Goal: Information Seeking & Learning: Learn about a topic

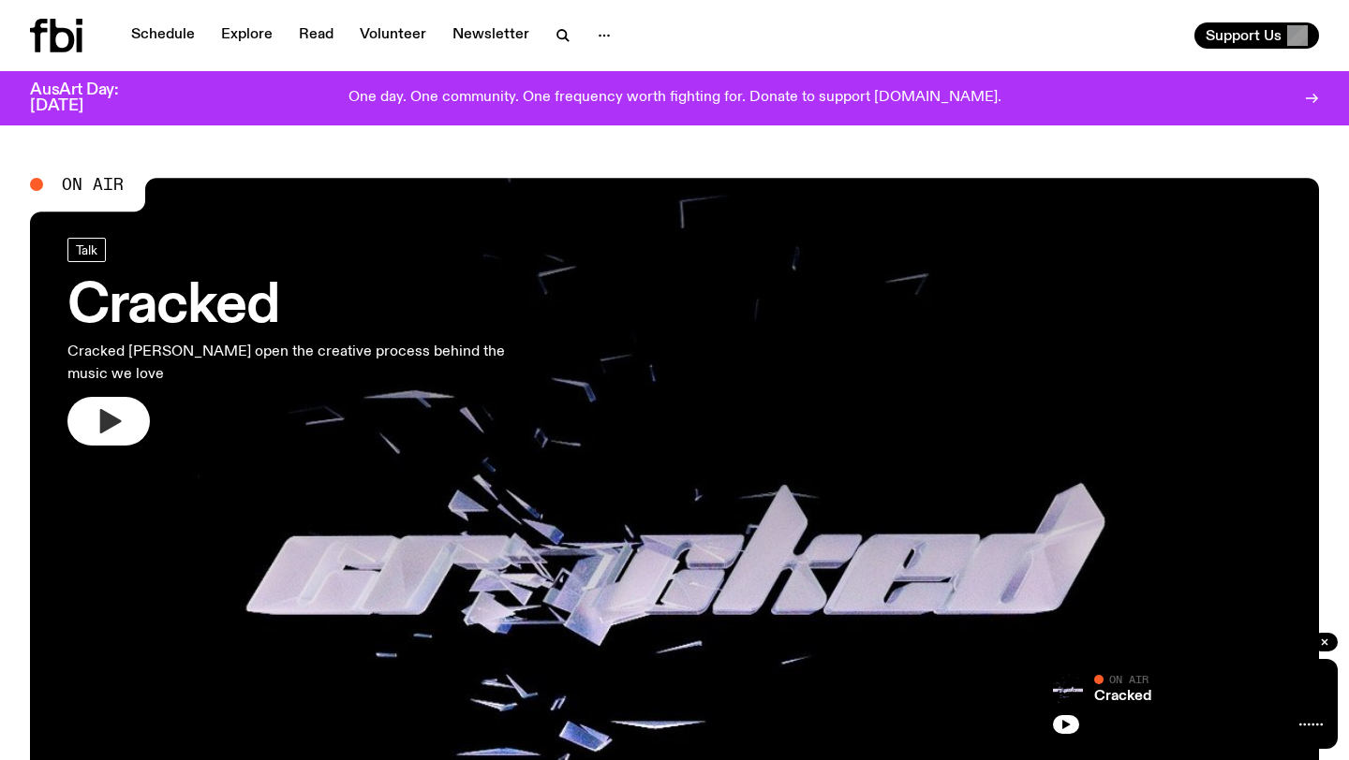
click at [81, 403] on button "button" at bounding box center [108, 421] width 82 height 49
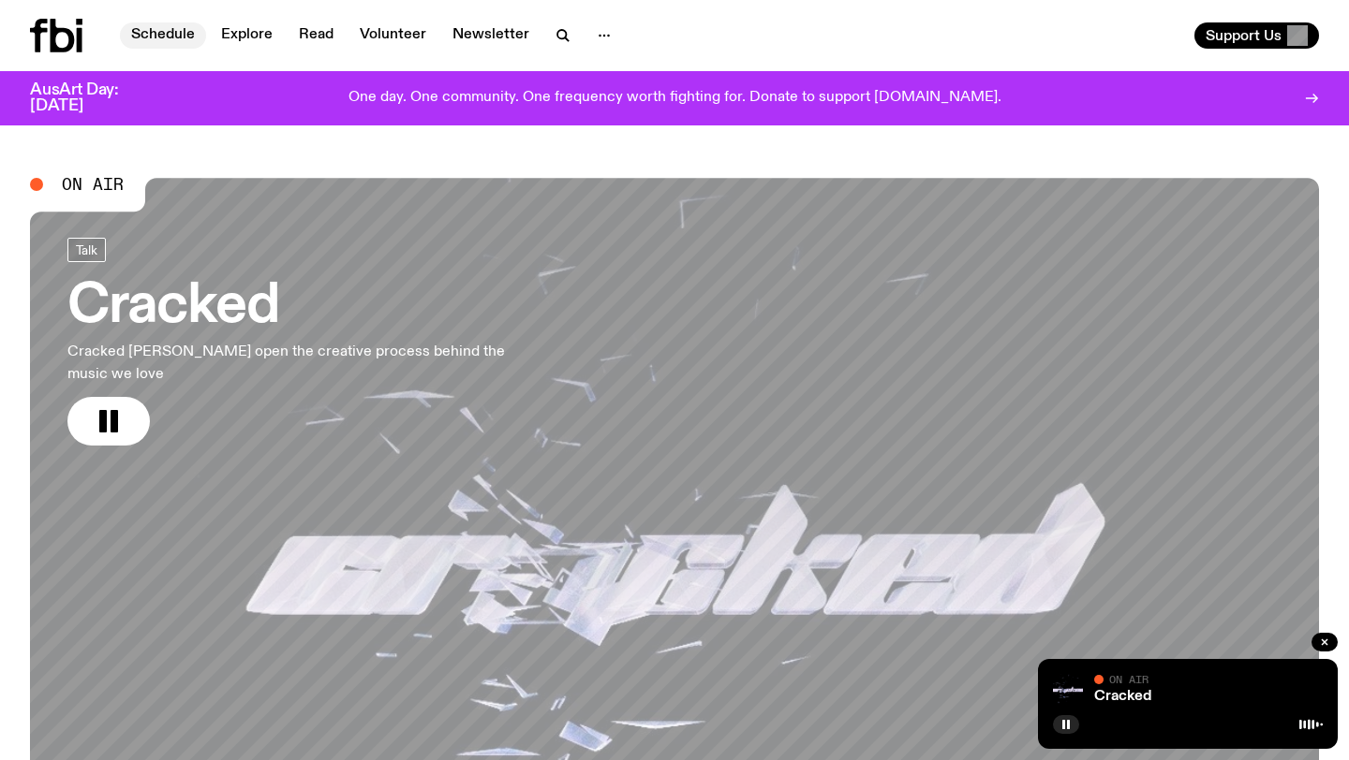
click at [172, 37] on link "Schedule" at bounding box center [163, 35] width 86 height 26
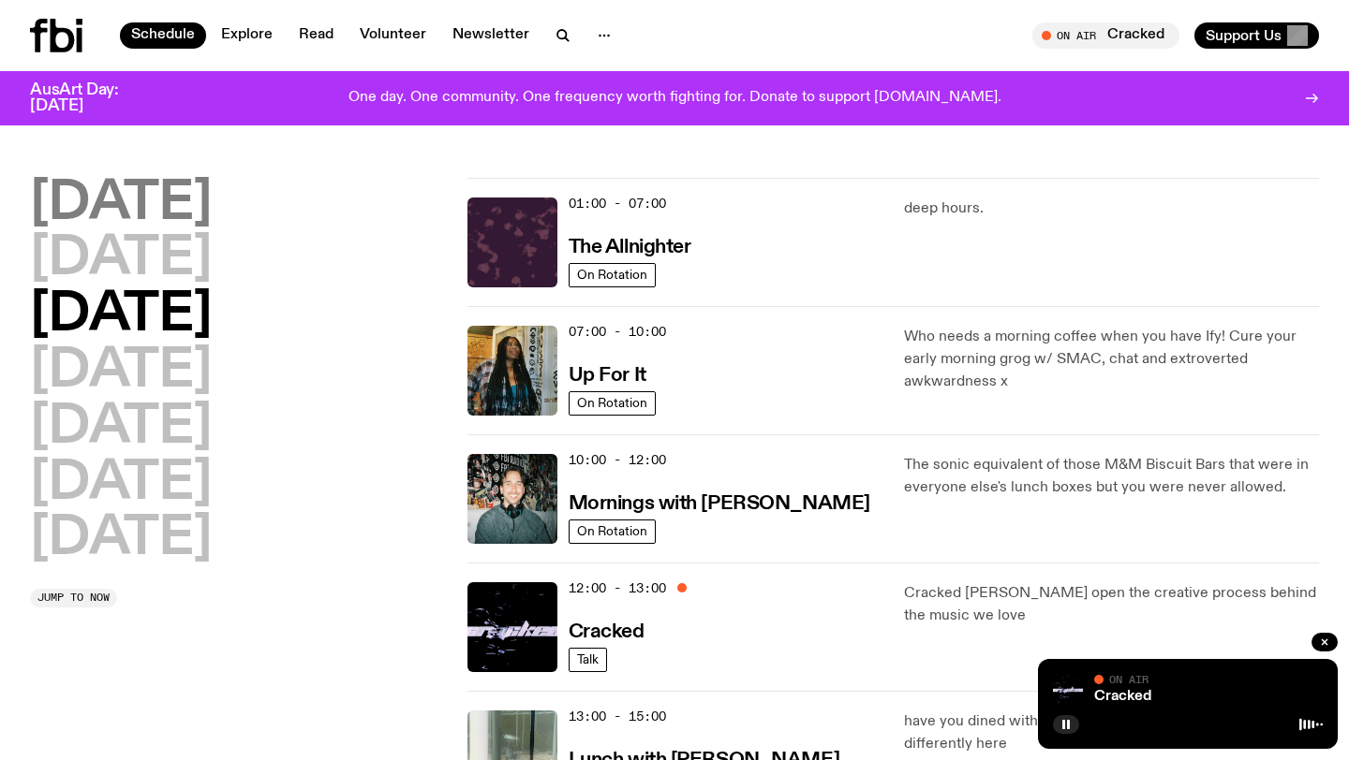
click at [204, 209] on h2 "[DATE]" at bounding box center [121, 204] width 182 height 52
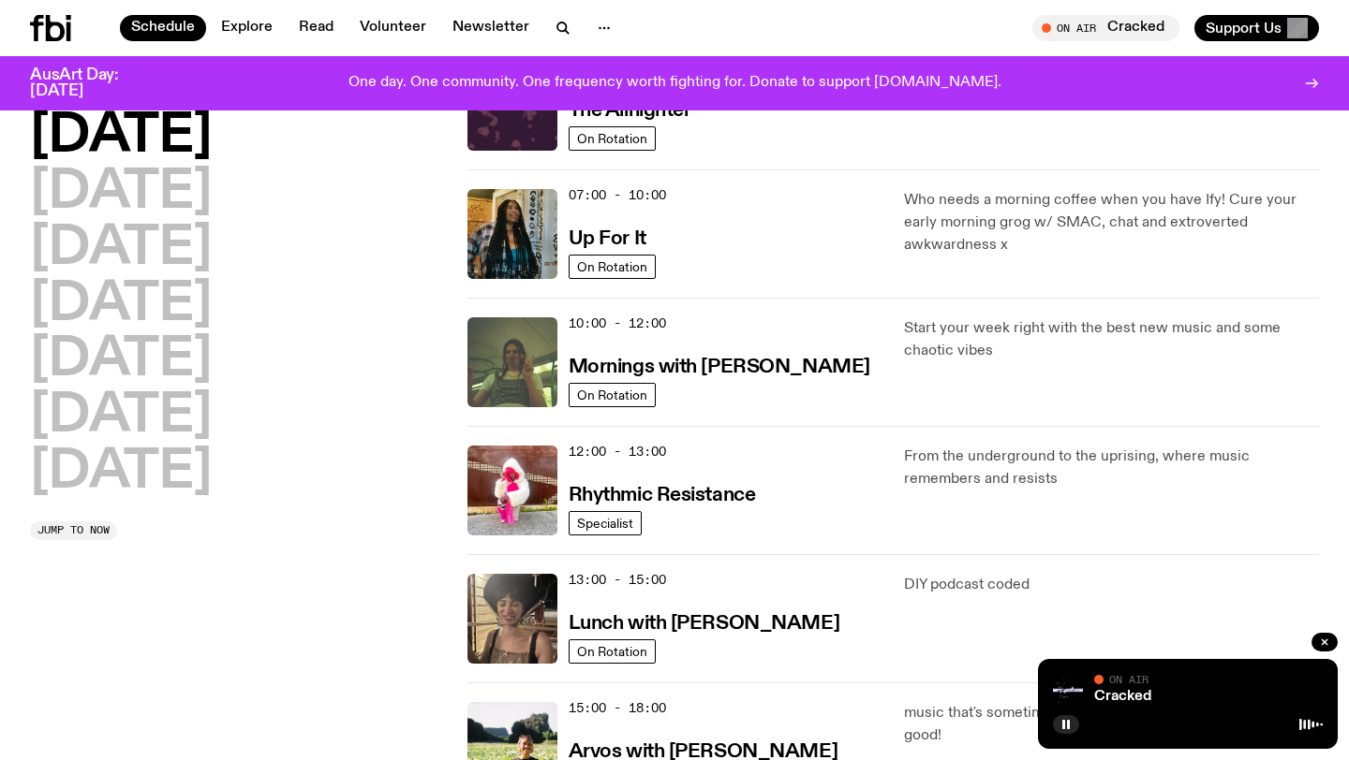
scroll to position [129, 0]
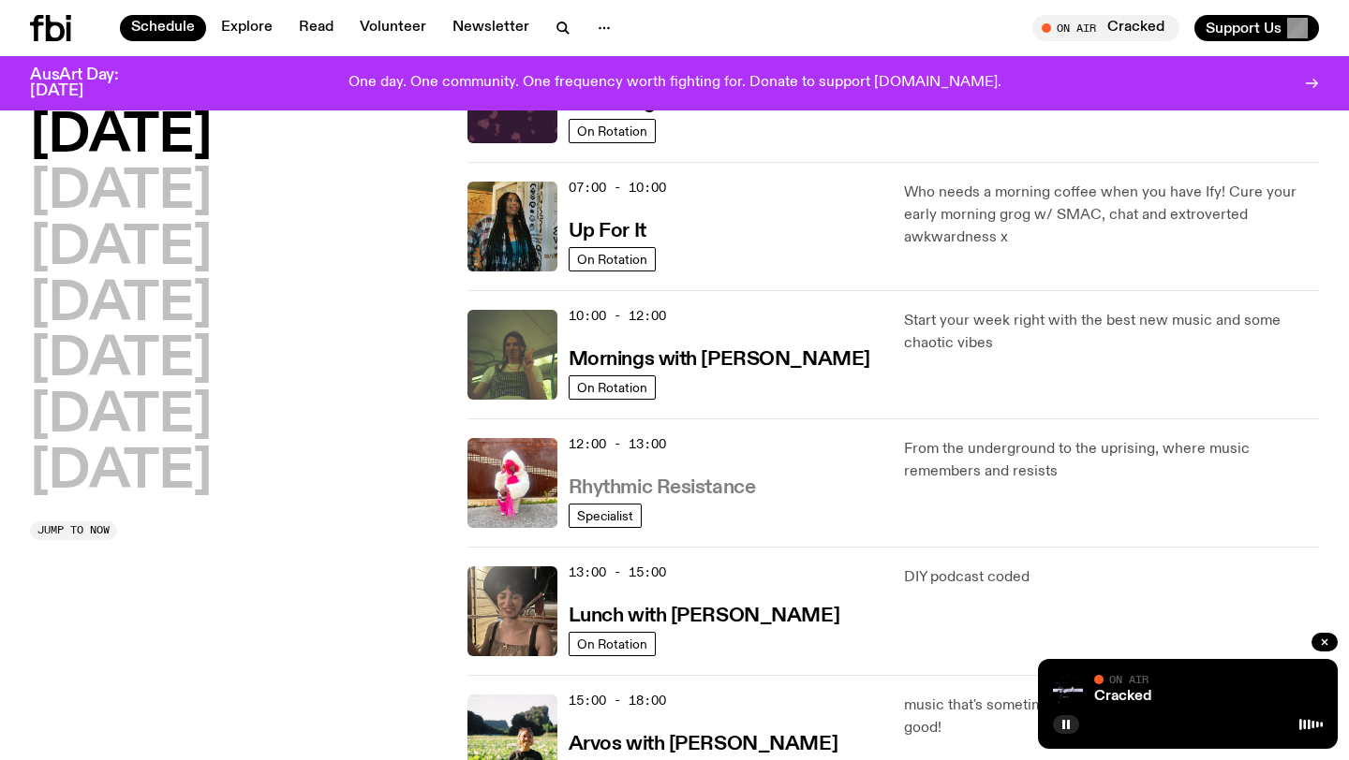
click at [715, 494] on h3 "Rhythmic Resistance" at bounding box center [661, 489] width 187 height 20
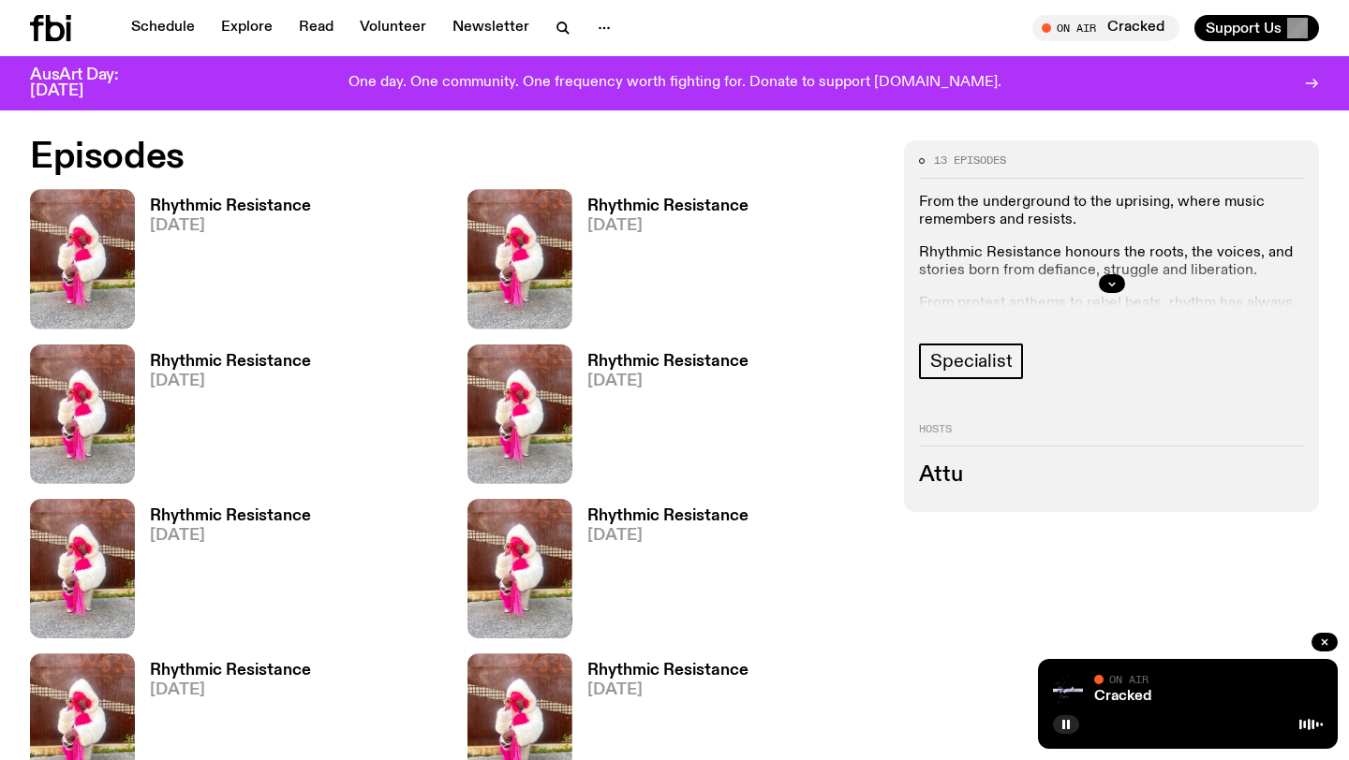
scroll to position [877, 0]
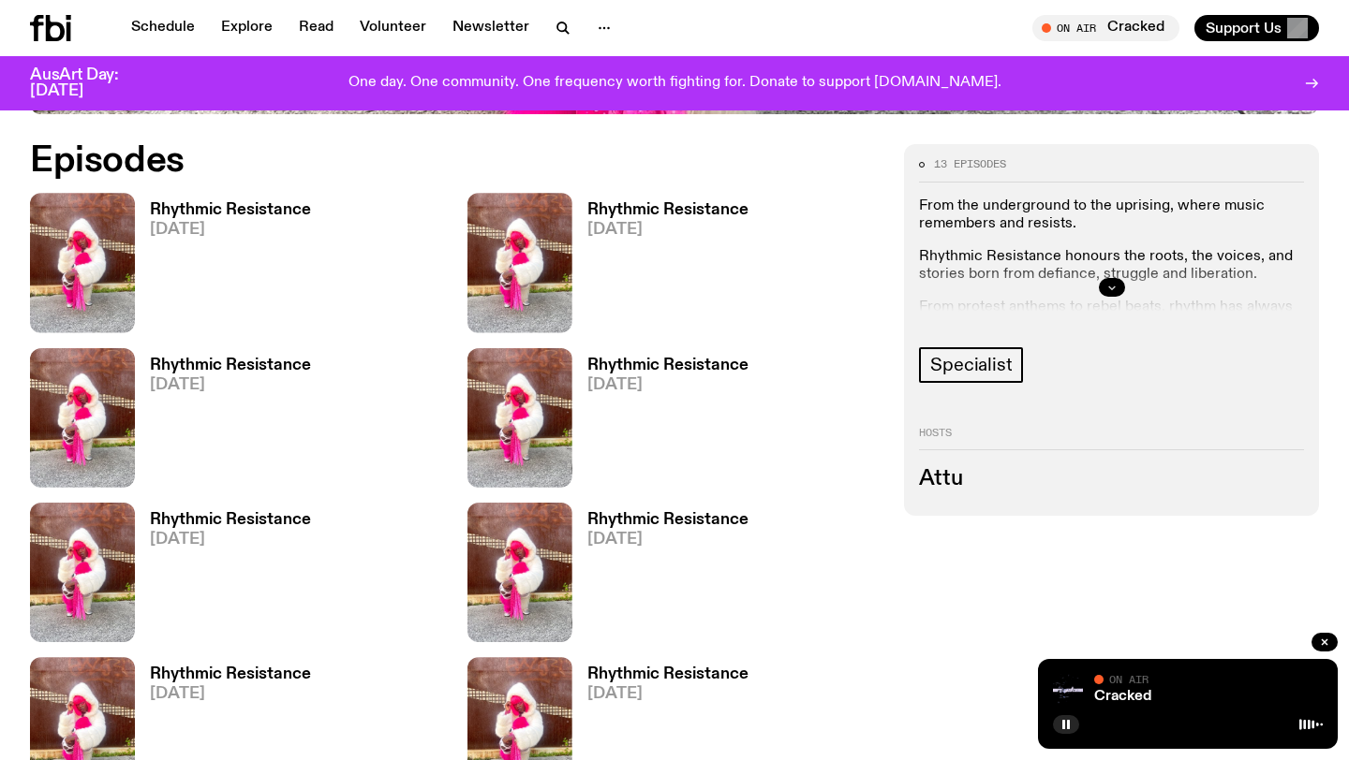
click at [1111, 288] on icon "button" at bounding box center [1111, 288] width 7 height 3
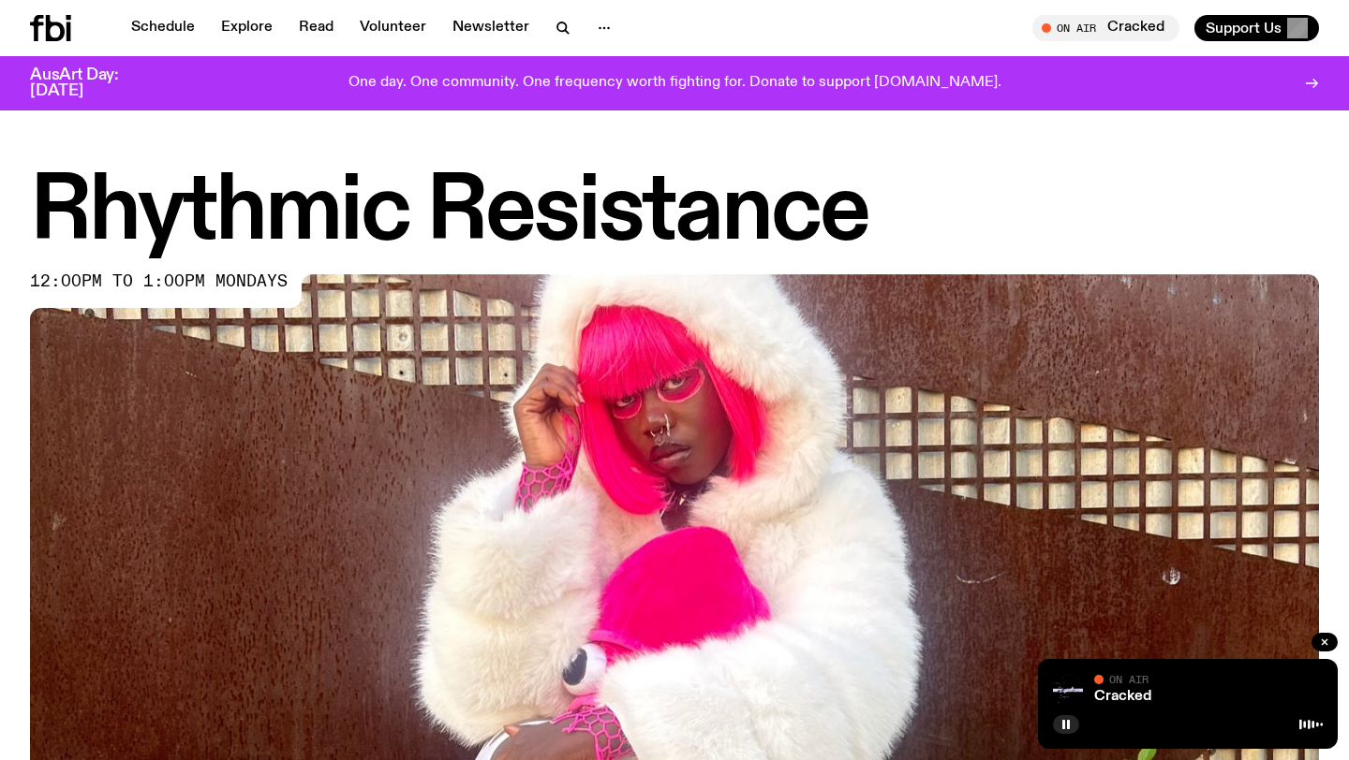
scroll to position [908, 0]
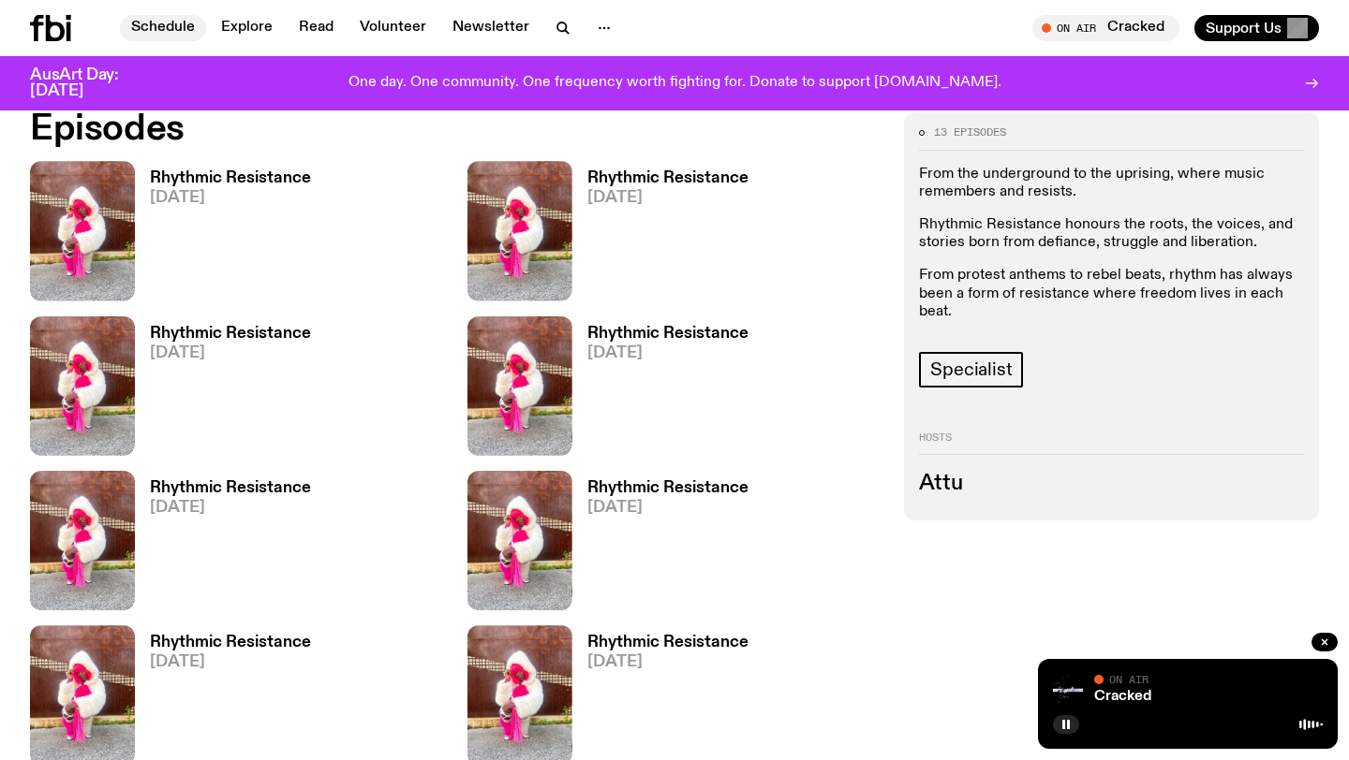
click at [179, 24] on link "Schedule" at bounding box center [163, 28] width 86 height 26
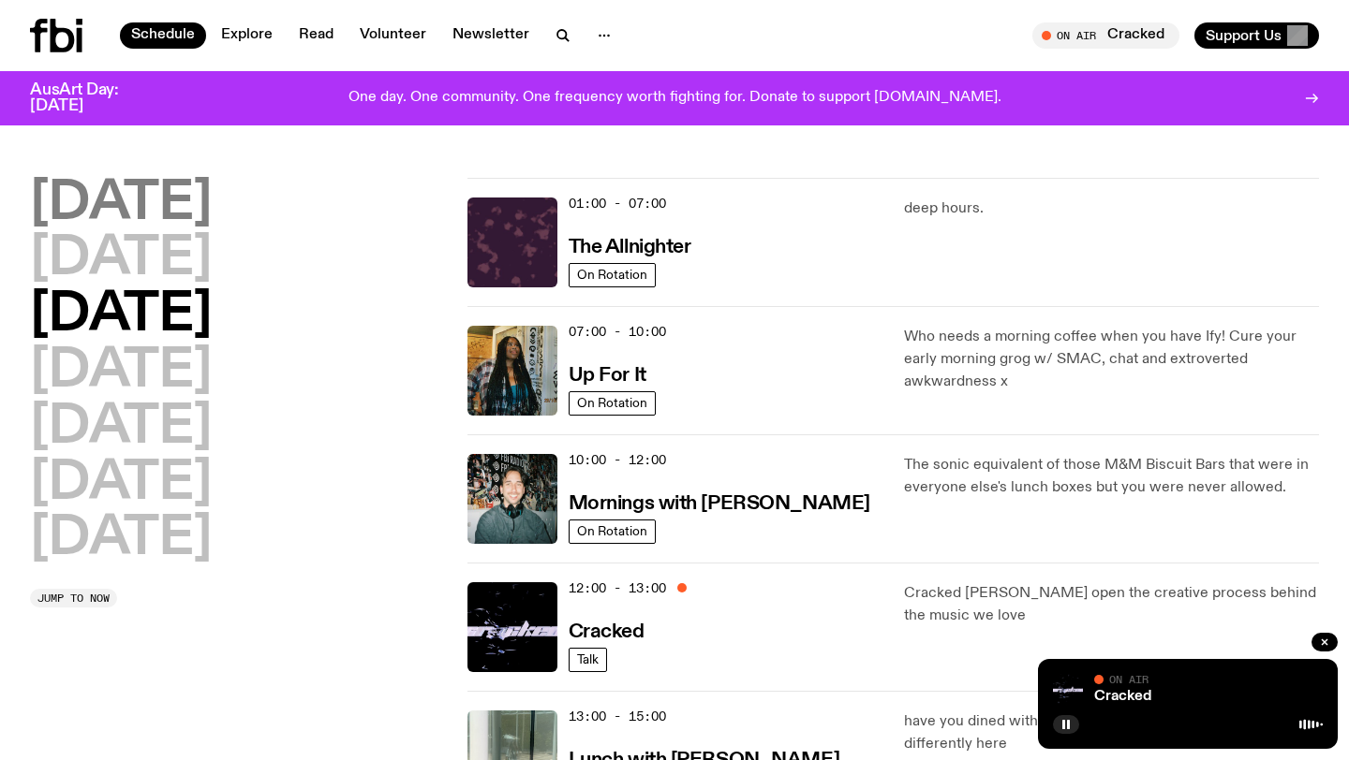
click at [185, 196] on h2 "[DATE]" at bounding box center [121, 204] width 182 height 52
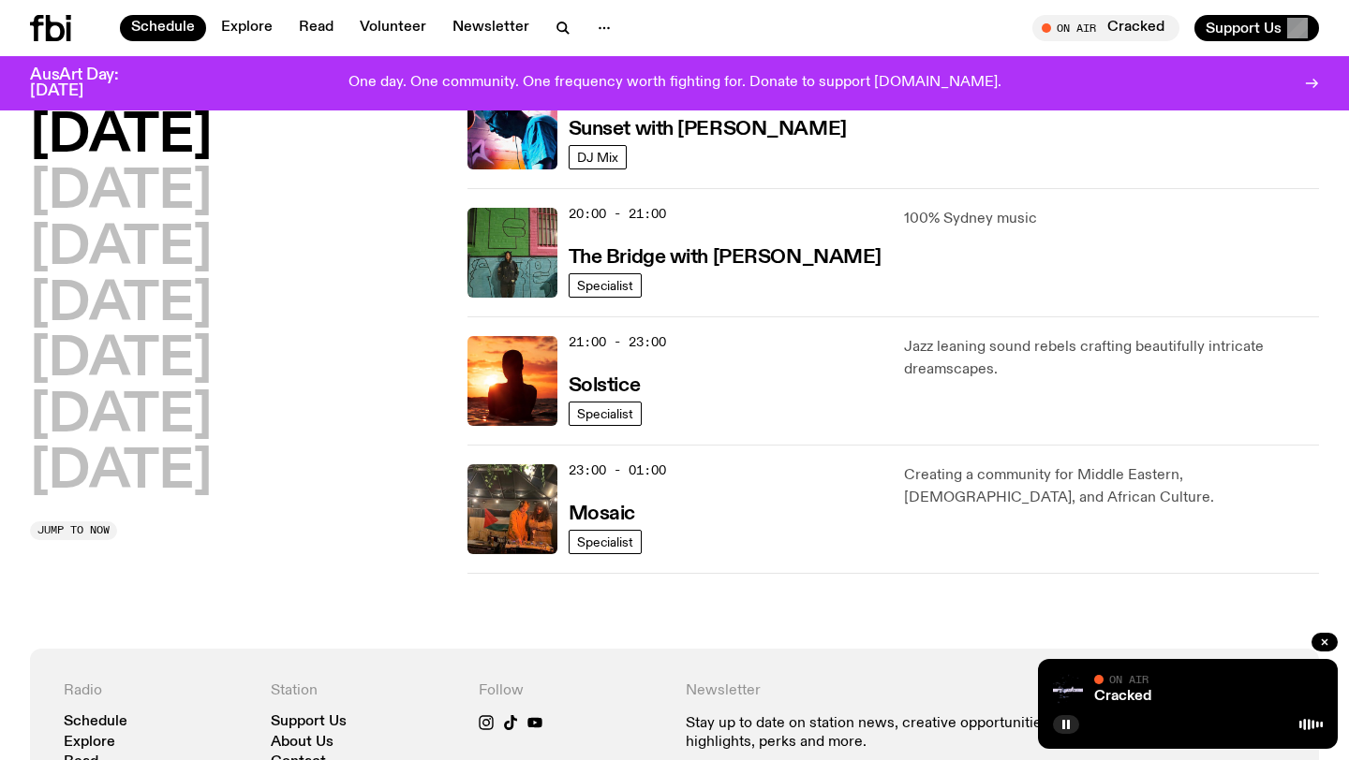
scroll to position [777, 0]
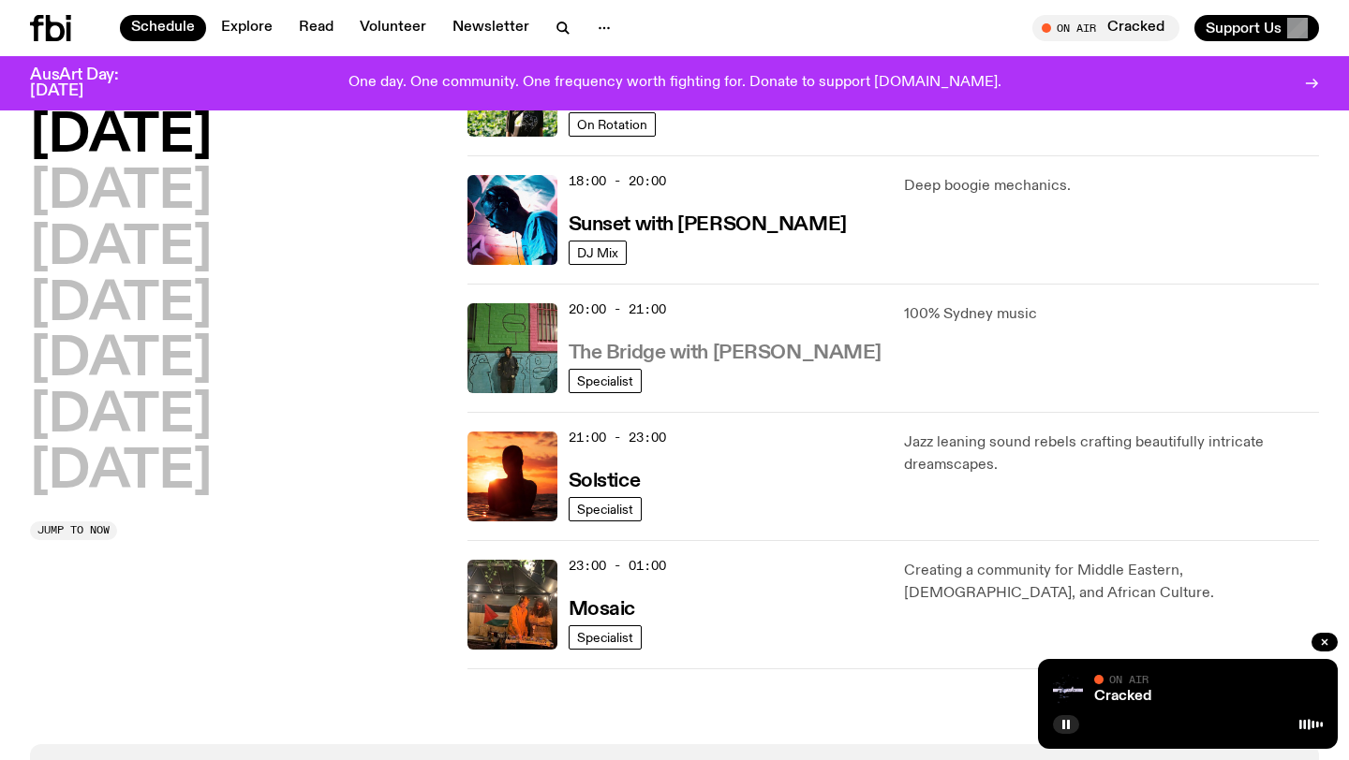
click at [720, 355] on h3 "The Bridge with [PERSON_NAME]" at bounding box center [724, 354] width 313 height 20
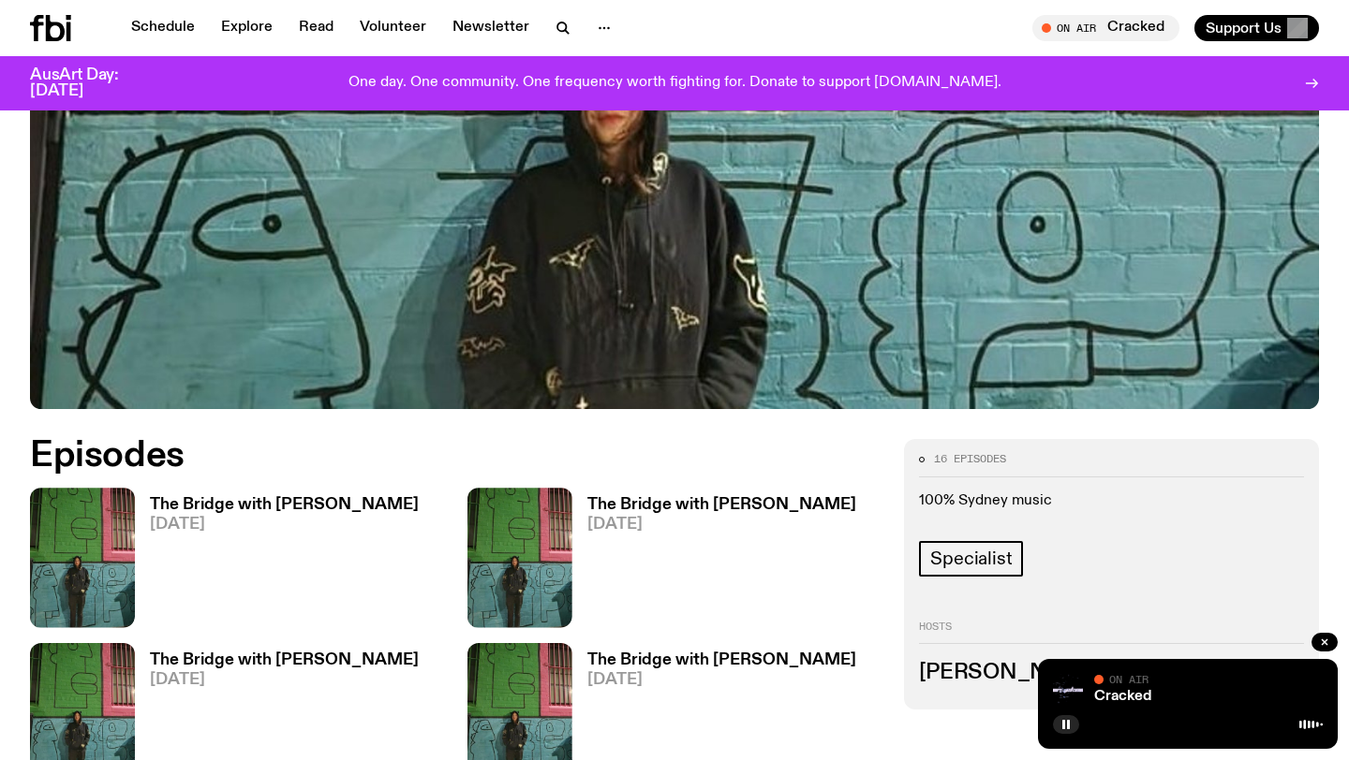
scroll to position [701, 0]
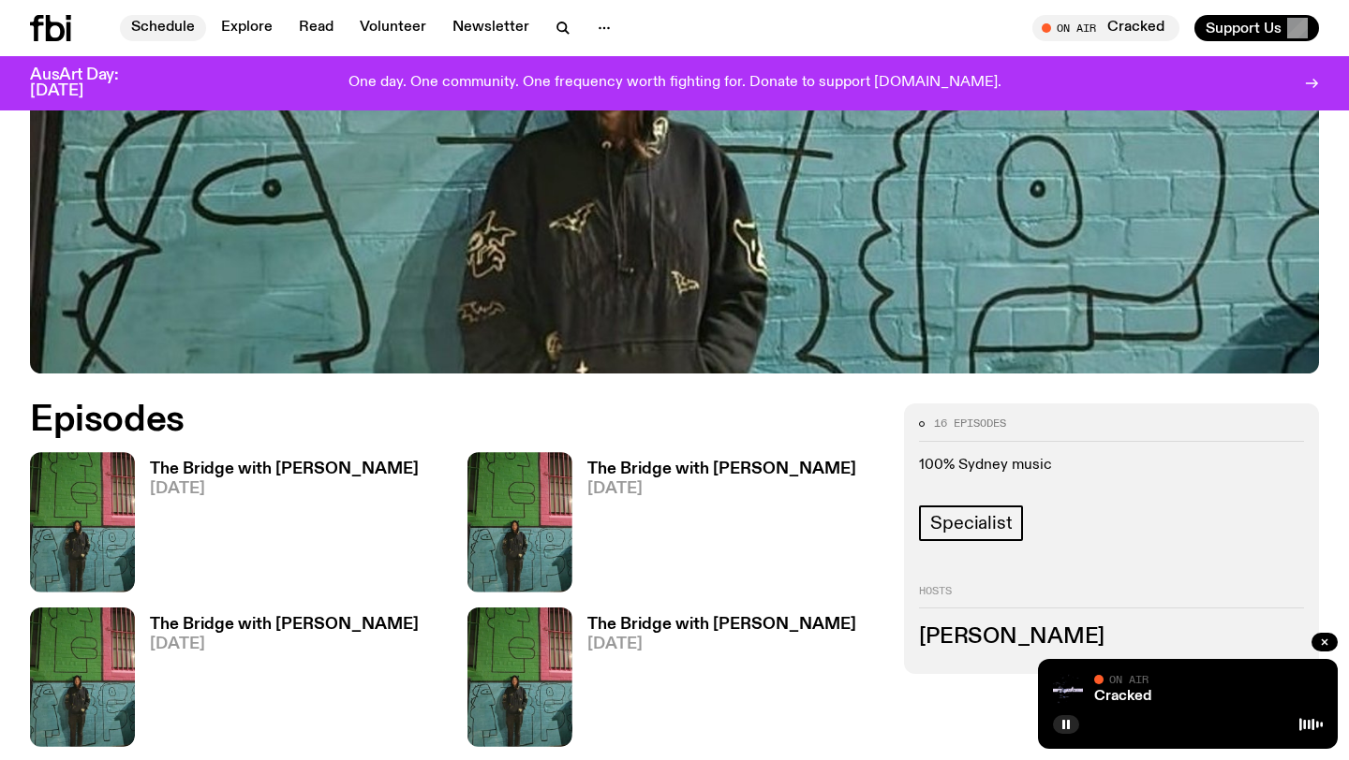
click at [151, 23] on link "Schedule" at bounding box center [163, 28] width 86 height 26
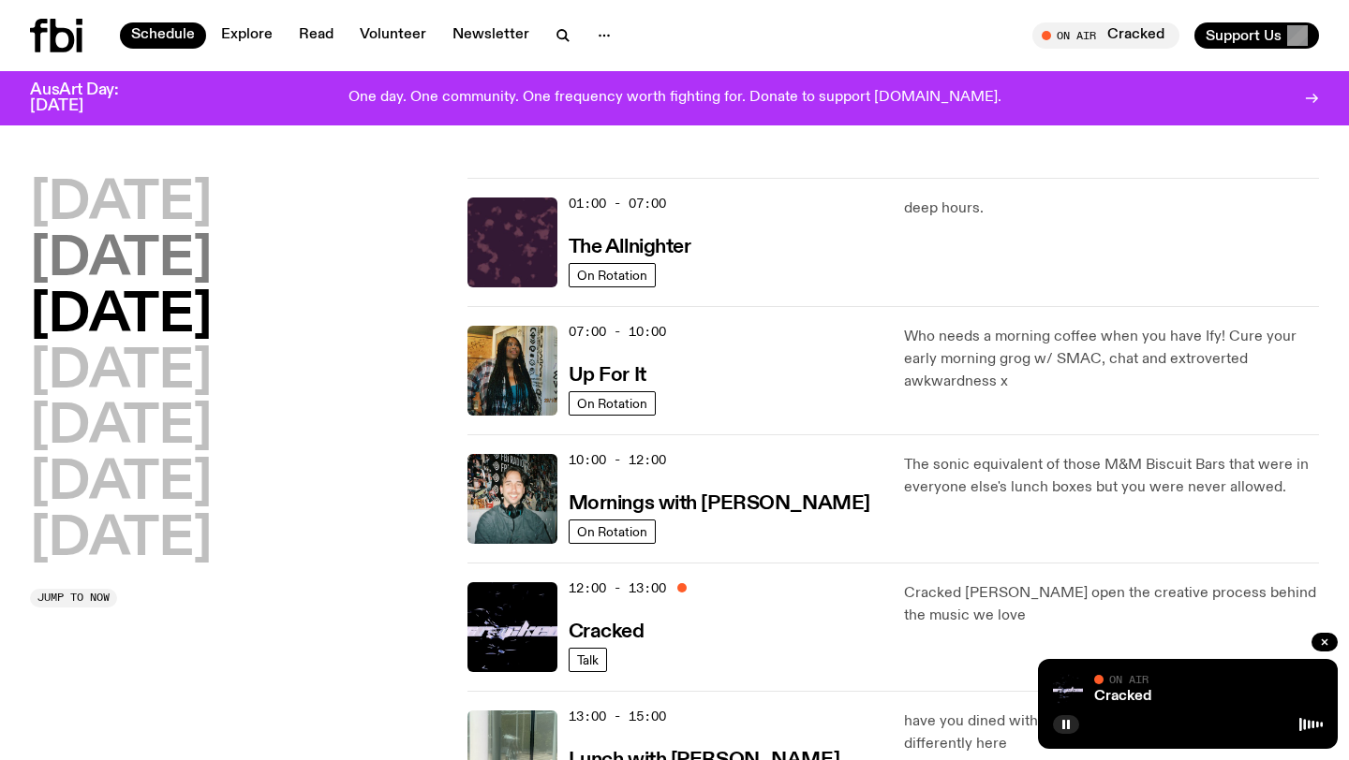
click at [211, 241] on h2 "[DATE]" at bounding box center [121, 260] width 182 height 52
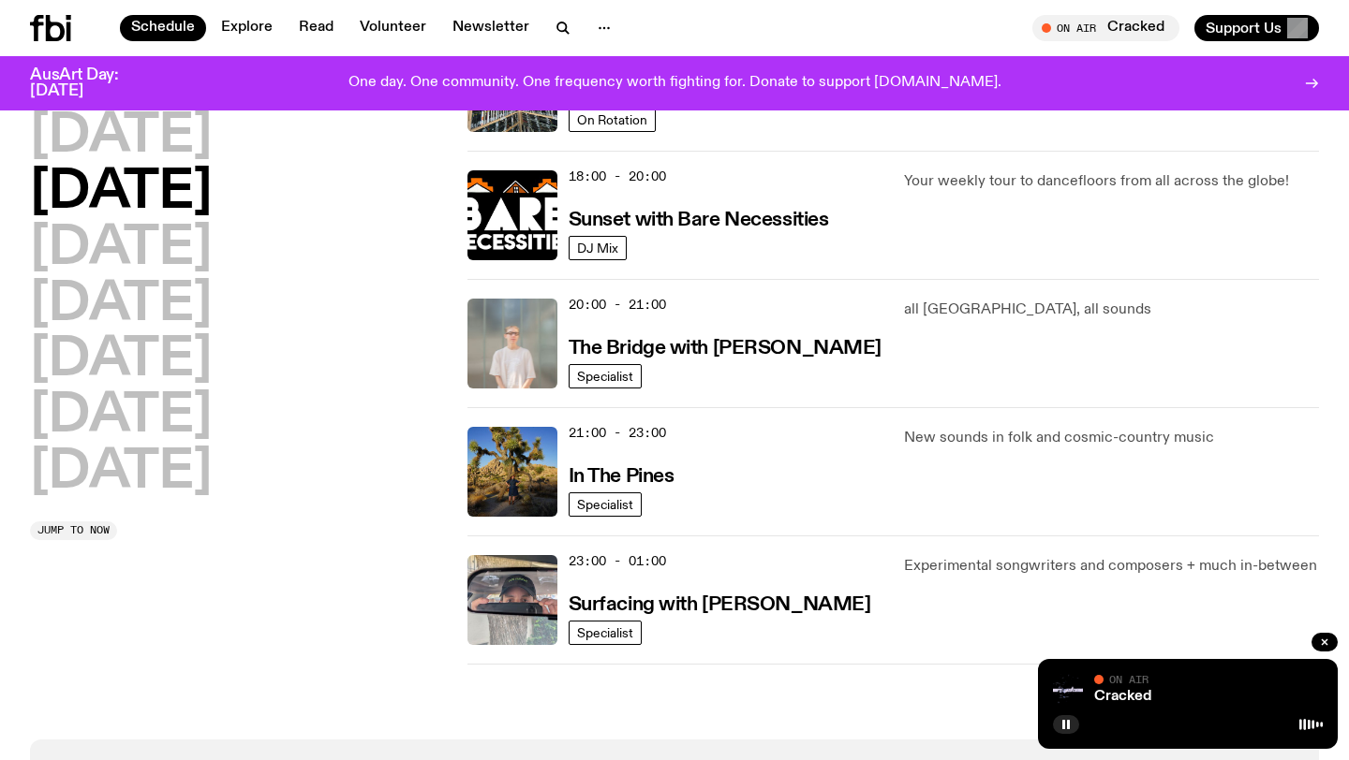
scroll to position [798, 0]
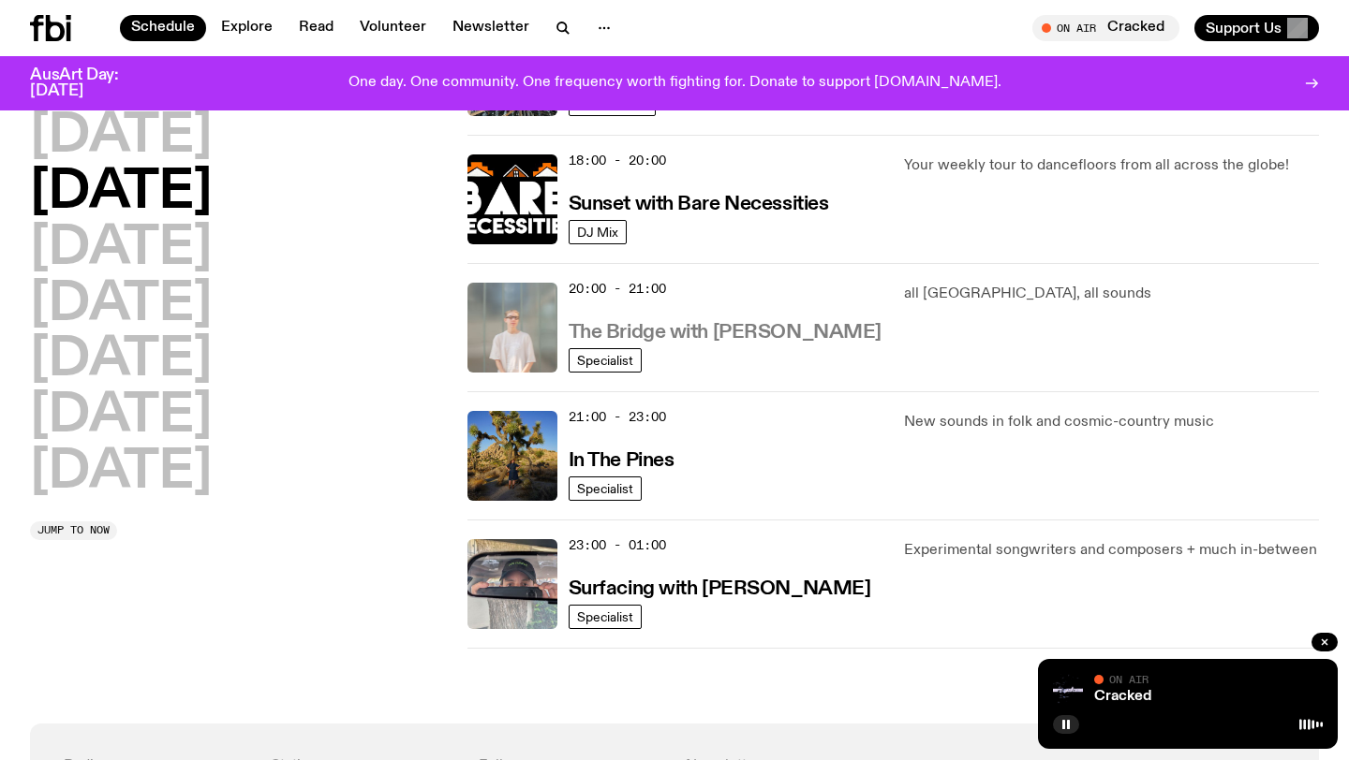
click at [657, 323] on h3 "The Bridge with [PERSON_NAME]" at bounding box center [724, 333] width 313 height 20
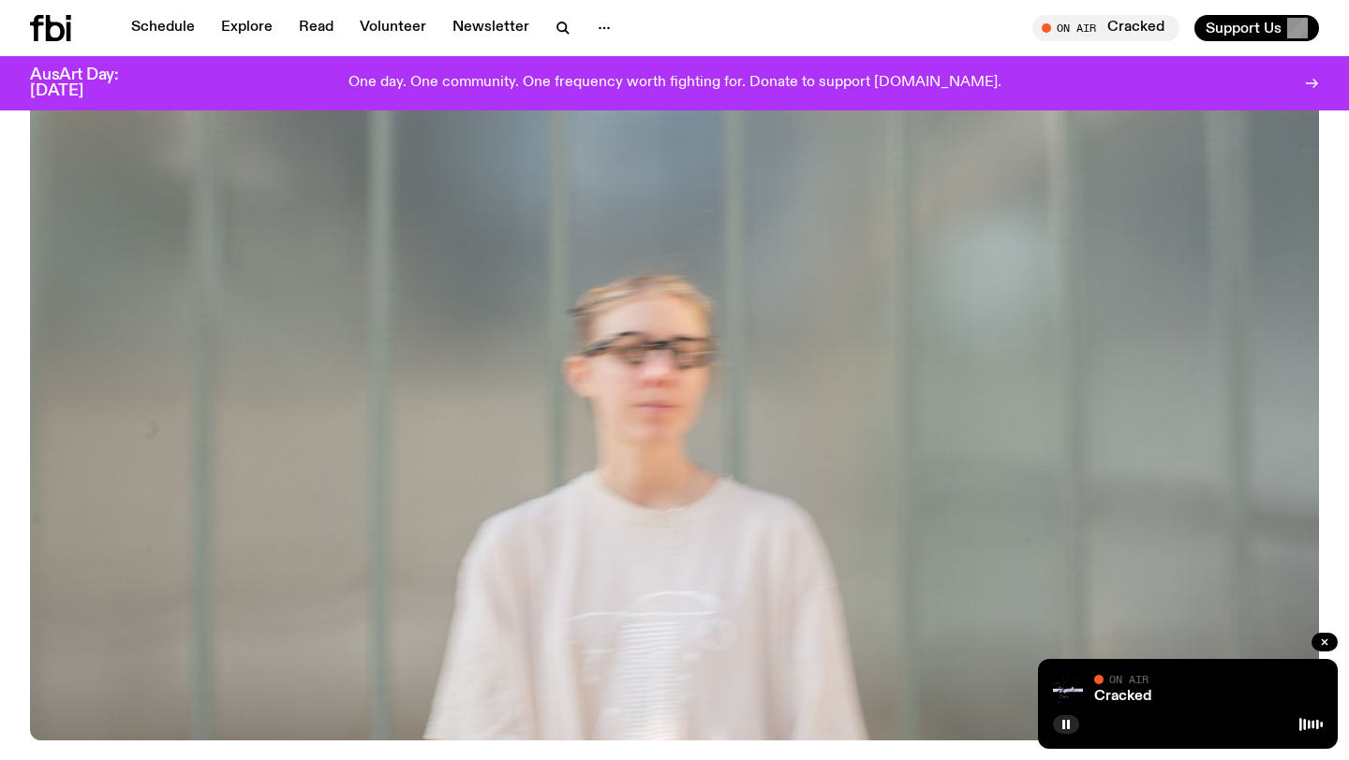
scroll to position [1070, 0]
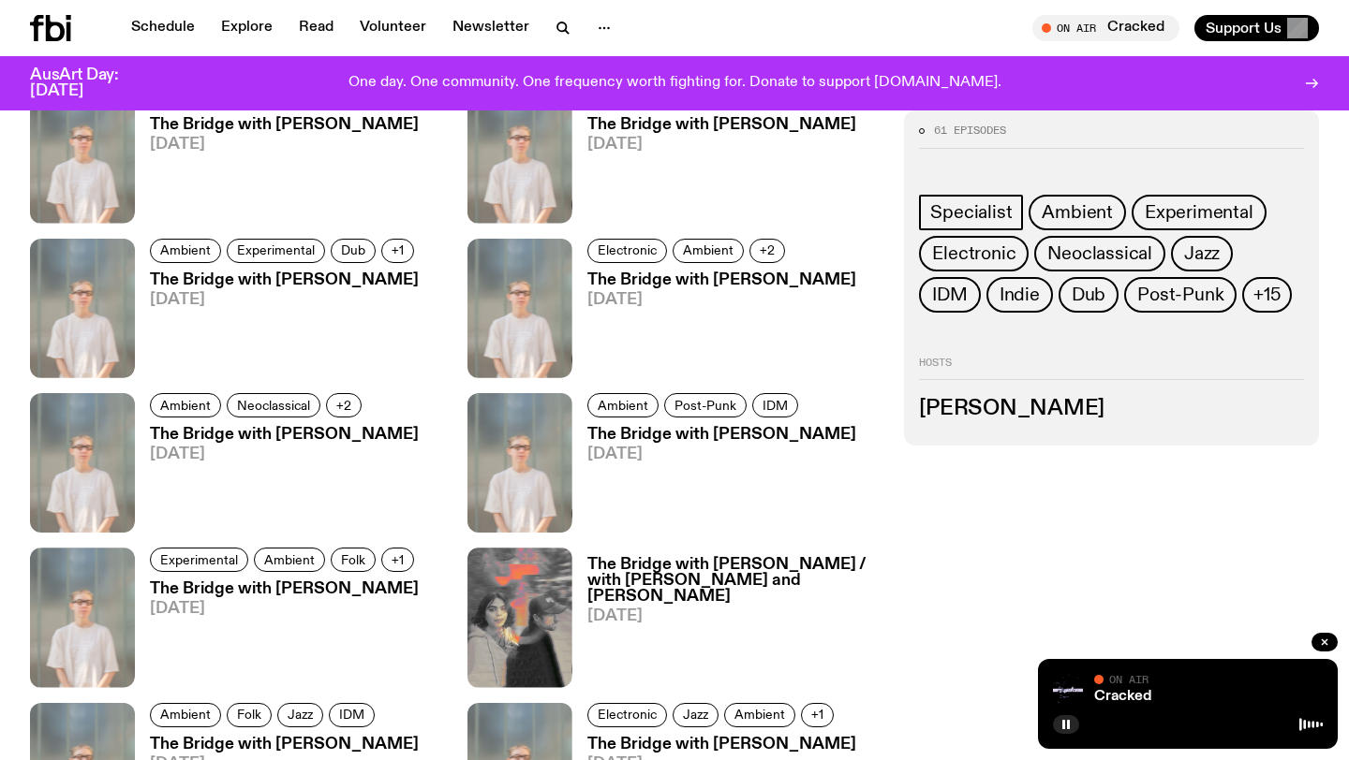
drag, startPoint x: 155, startPoint y: 27, endPoint x: 159, endPoint y: 48, distance: 20.9
click at [156, 27] on link "Schedule" at bounding box center [163, 28] width 86 height 26
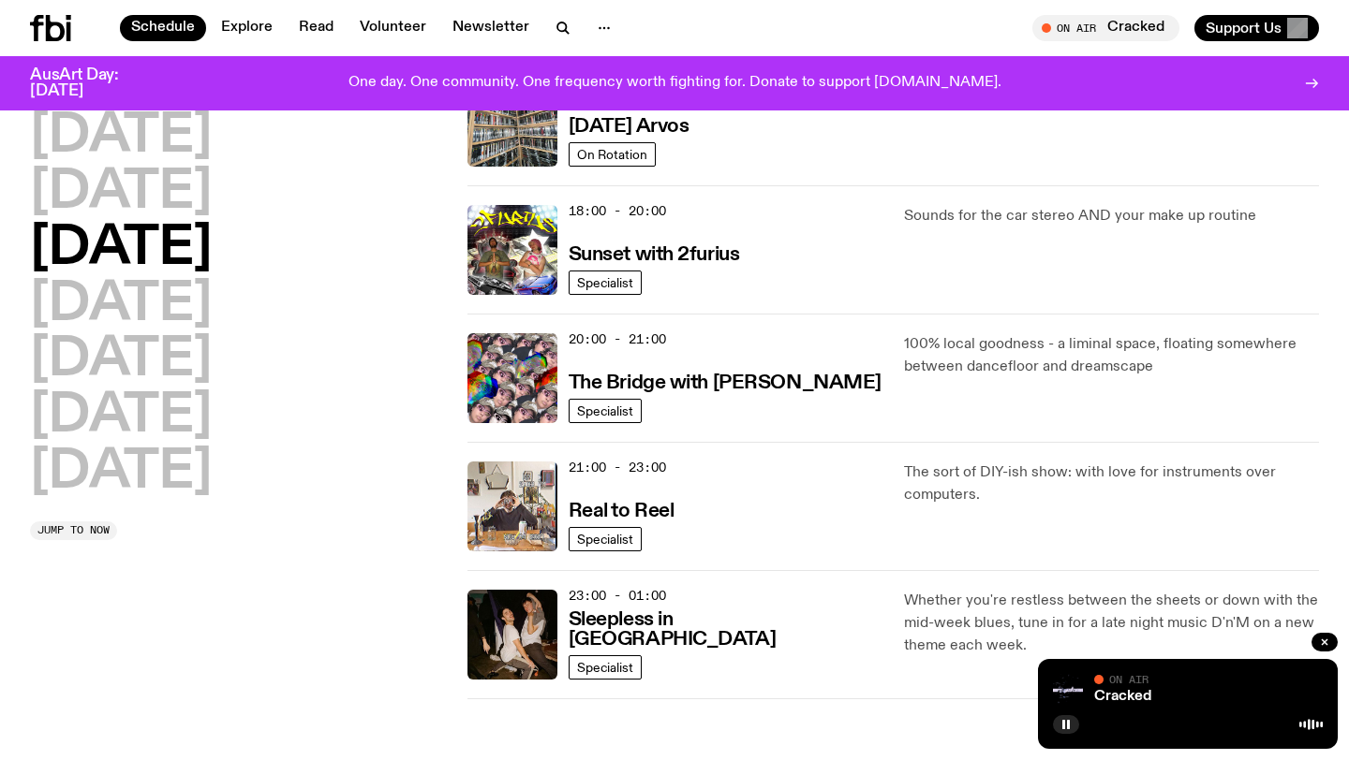
scroll to position [809, 0]
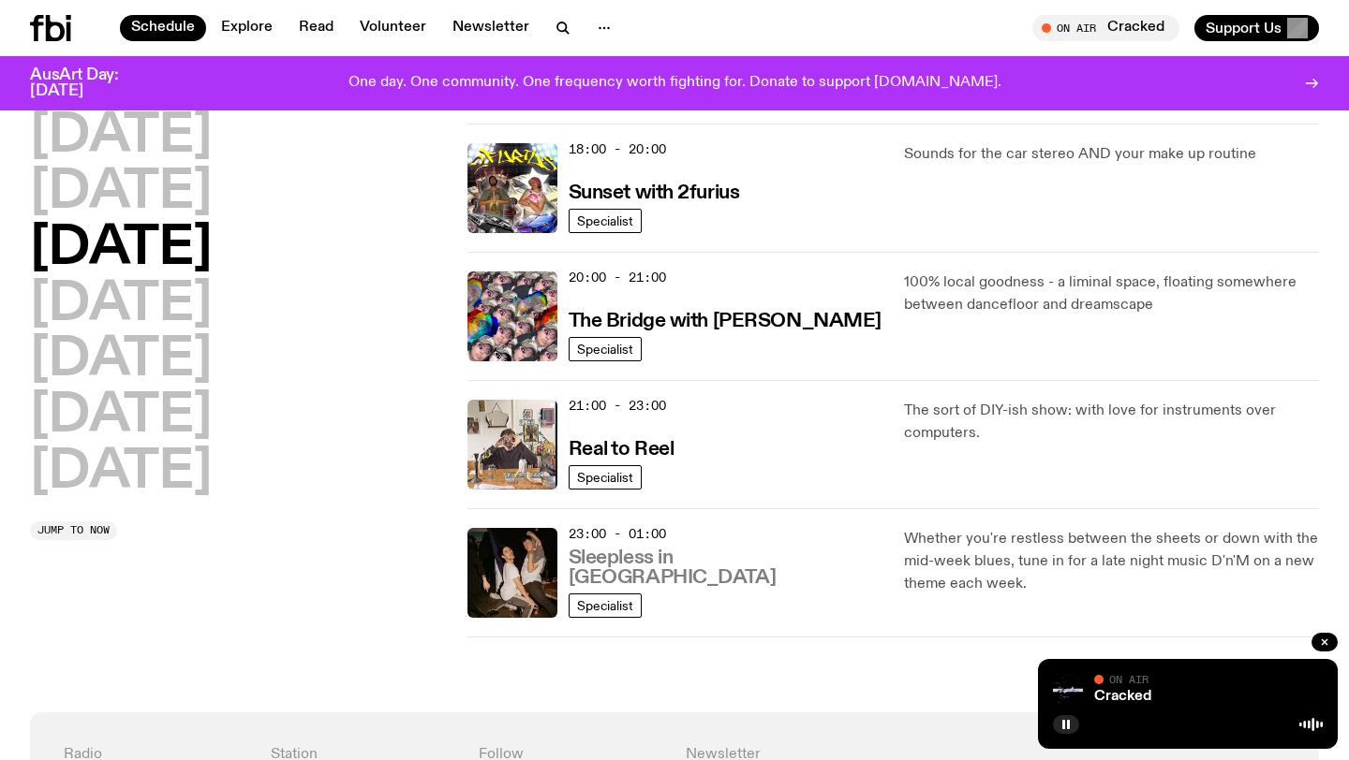
click at [640, 573] on h3 "Sleepless in [GEOGRAPHIC_DATA]" at bounding box center [725, 568] width 314 height 39
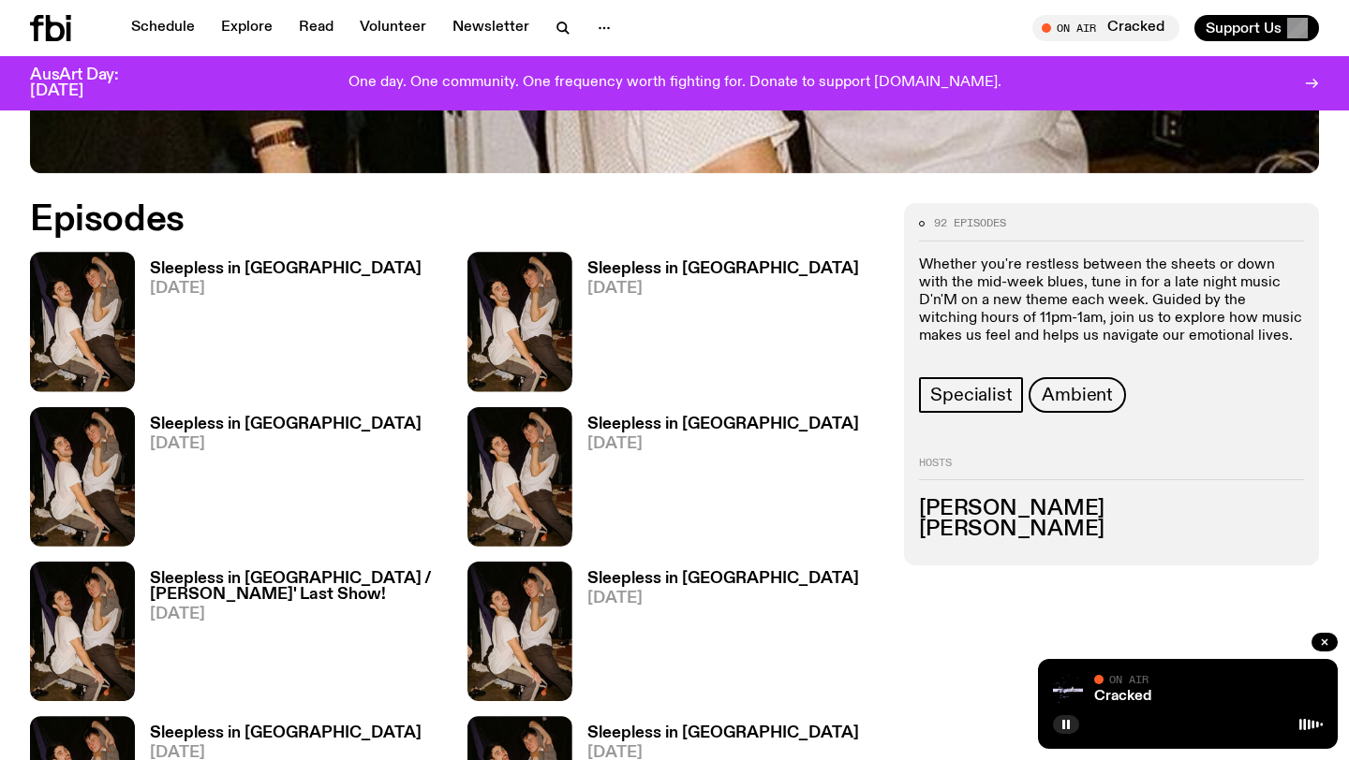
scroll to position [915, 0]
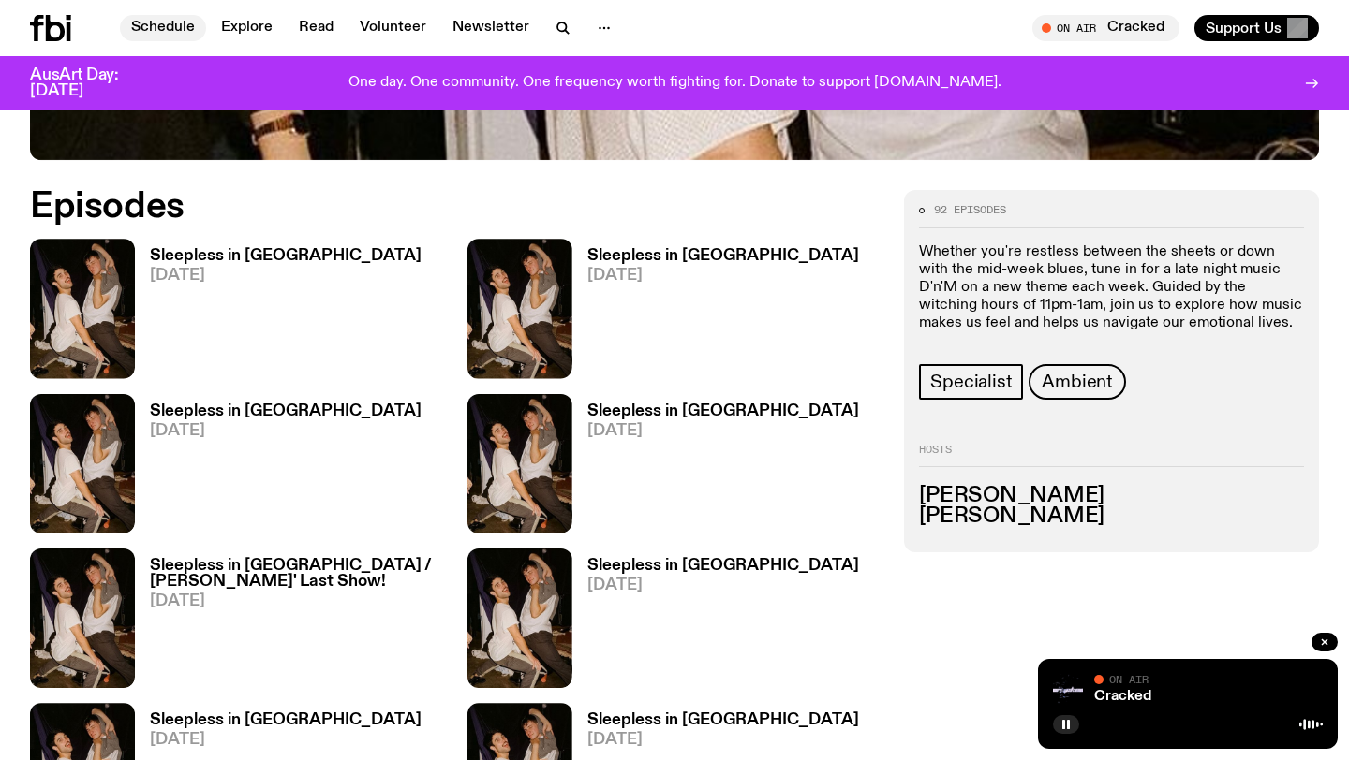
click at [172, 27] on link "Schedule" at bounding box center [163, 28] width 86 height 26
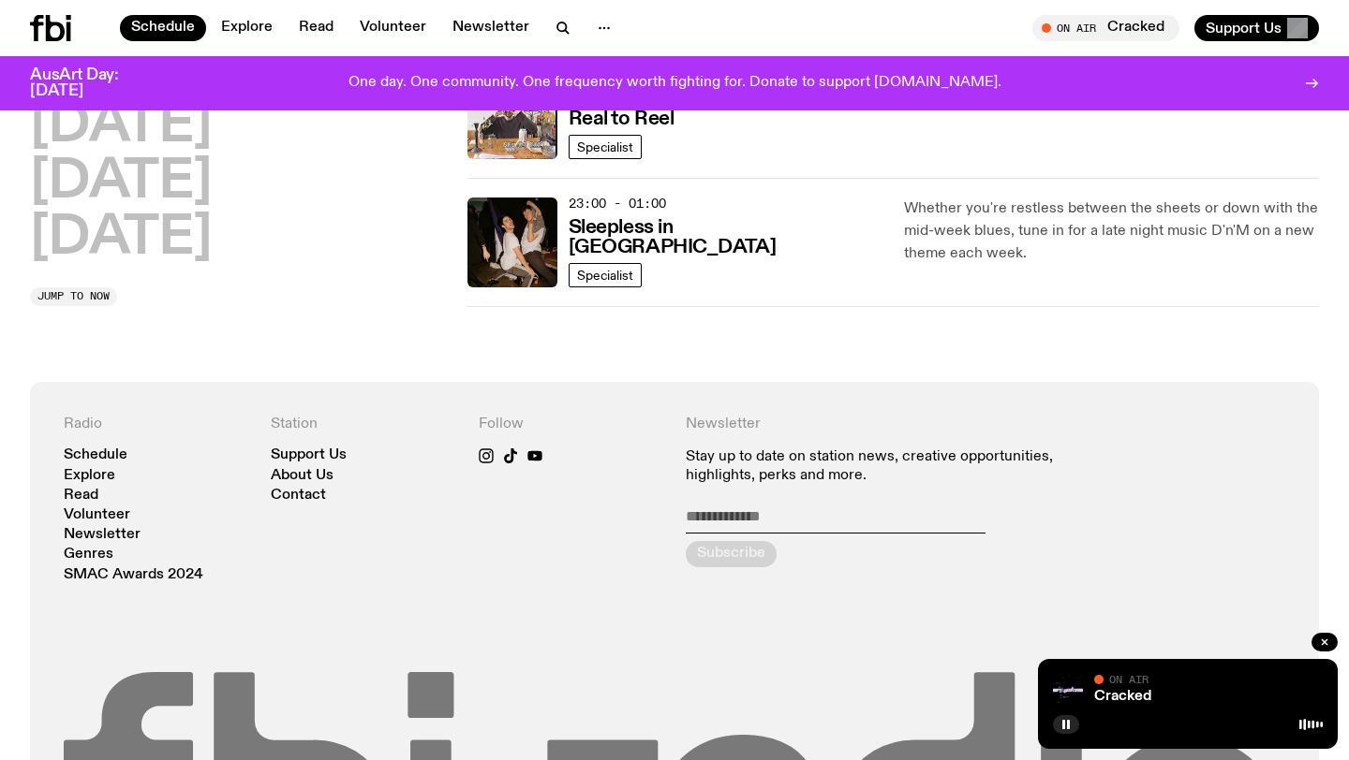
scroll to position [798, 0]
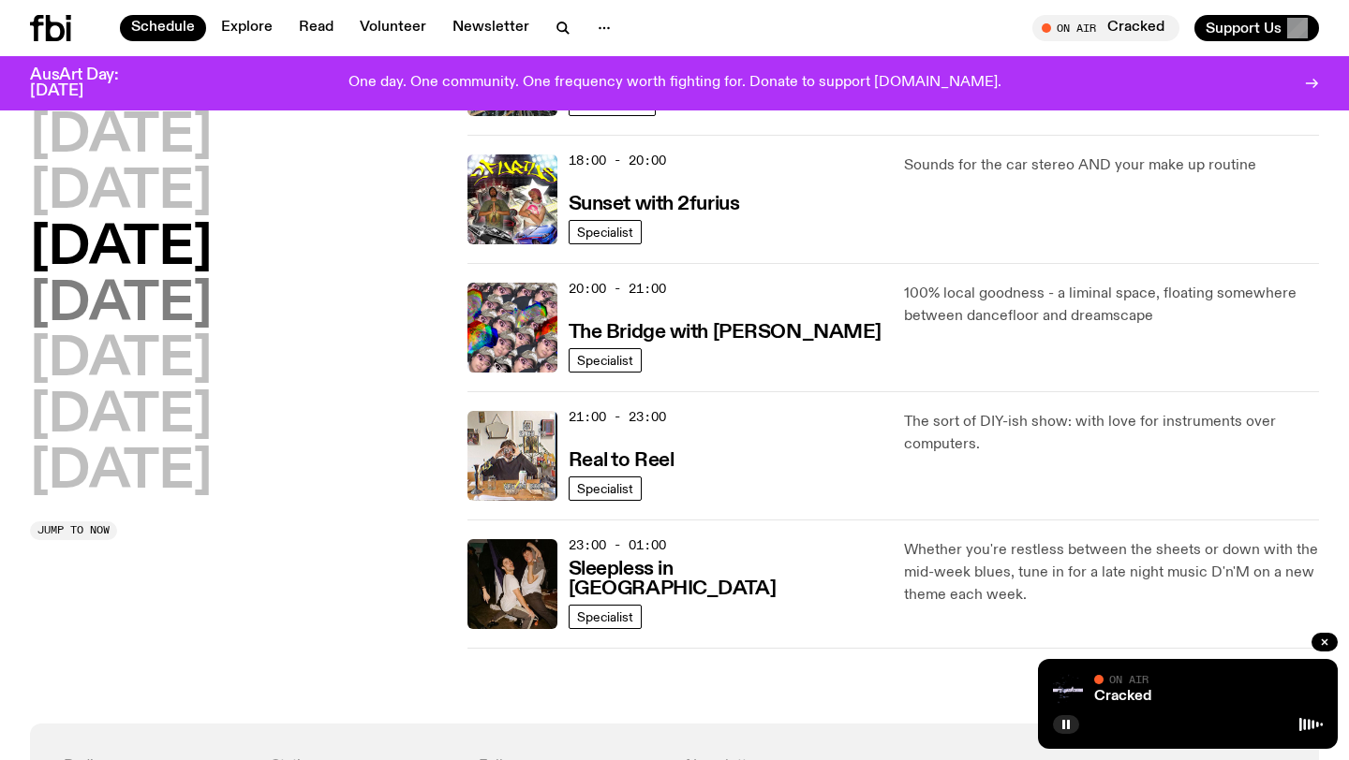
click at [212, 313] on h2 "[DATE]" at bounding box center [121, 305] width 182 height 52
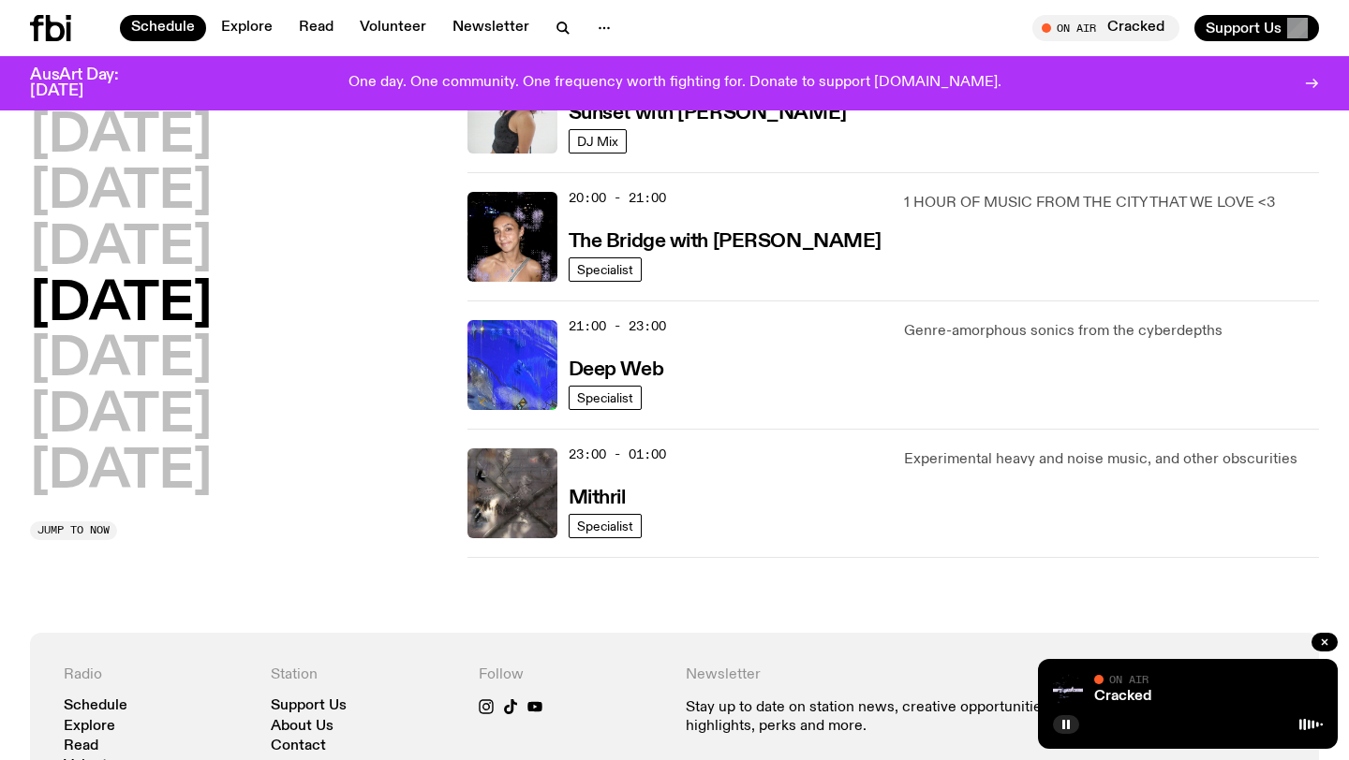
scroll to position [776, 0]
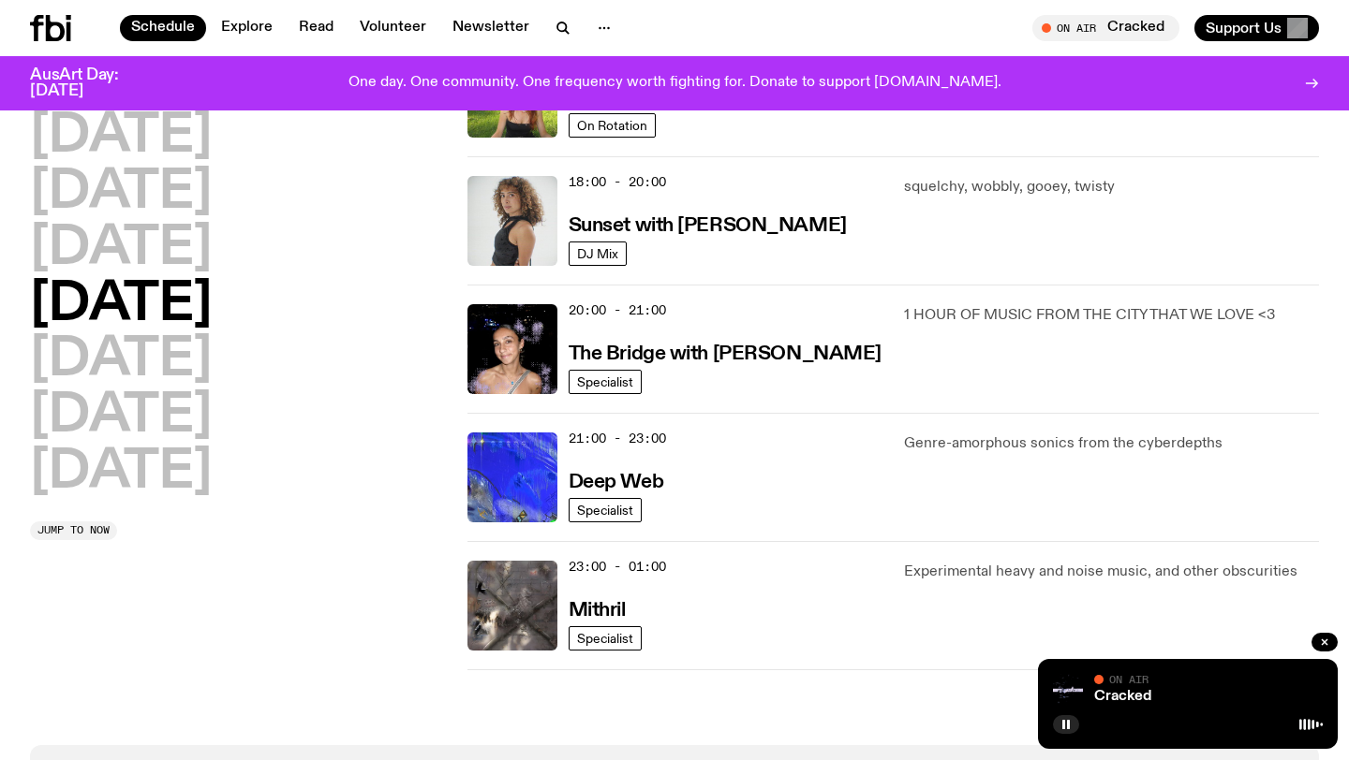
click at [636, 250] on div "18:00 - 20:00 Sunset with [PERSON_NAME]" at bounding box center [725, 221] width 314 height 90
click at [656, 242] on div "18:00 - 20:00 Sunset with [PERSON_NAME]" at bounding box center [725, 221] width 314 height 90
click at [669, 216] on h3 "Sunset with [PERSON_NAME]" at bounding box center [707, 226] width 278 height 20
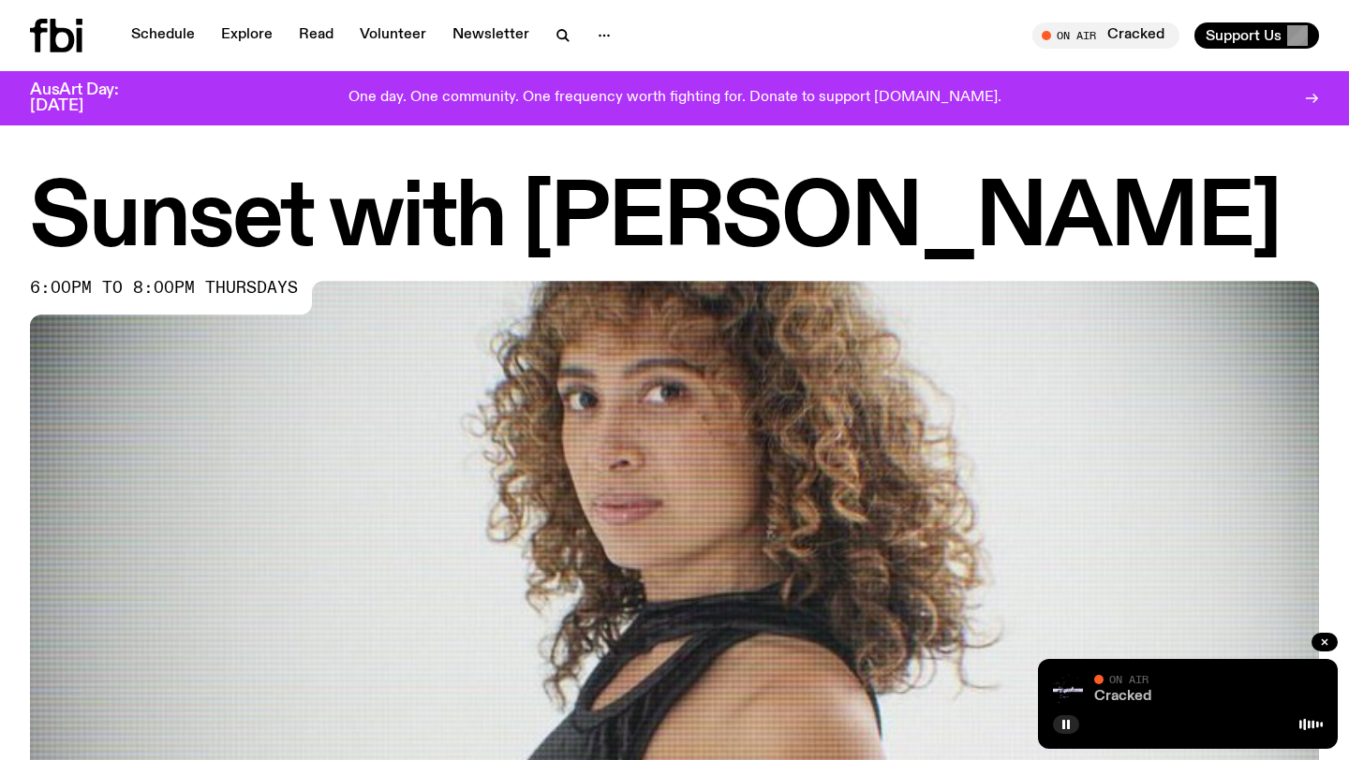
click at [1129, 692] on link "Cracked" at bounding box center [1122, 696] width 57 height 15
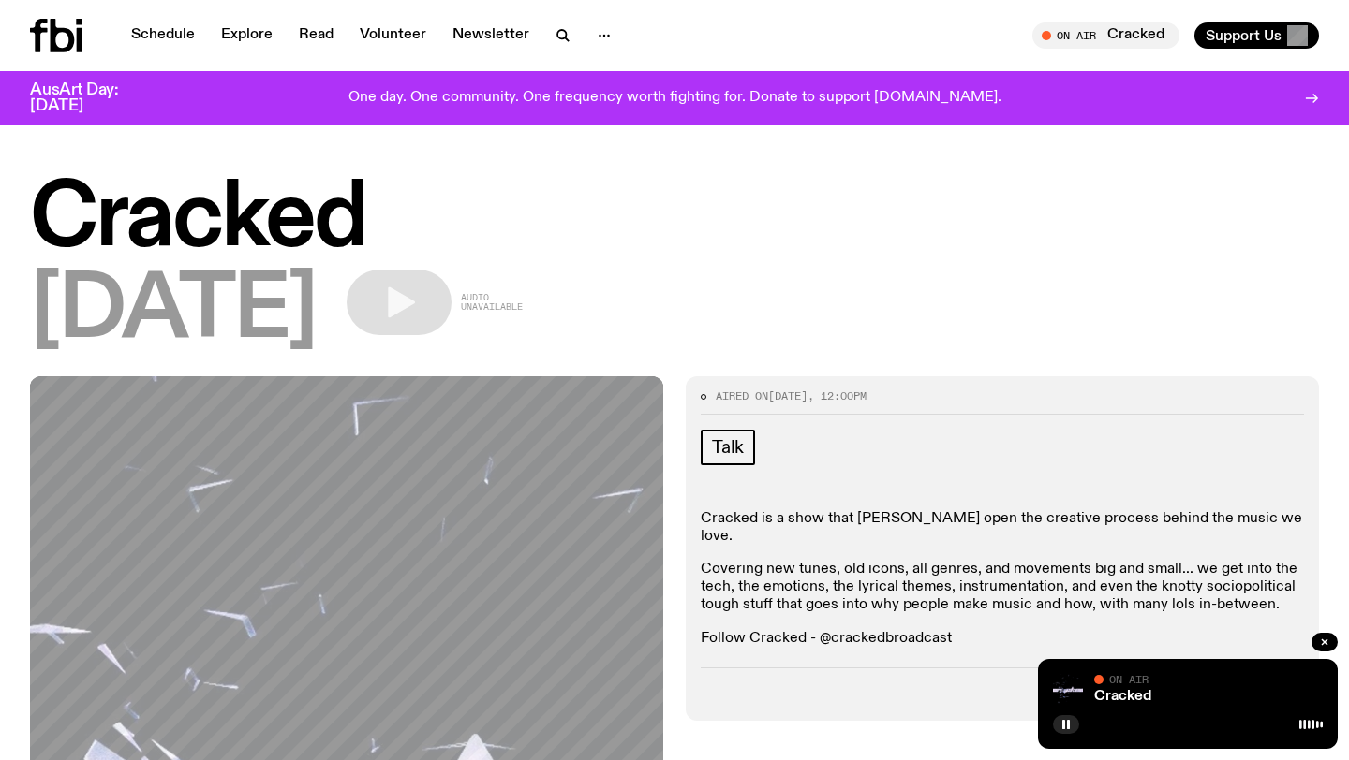
click at [68, 30] on icon at bounding box center [63, 36] width 24 height 34
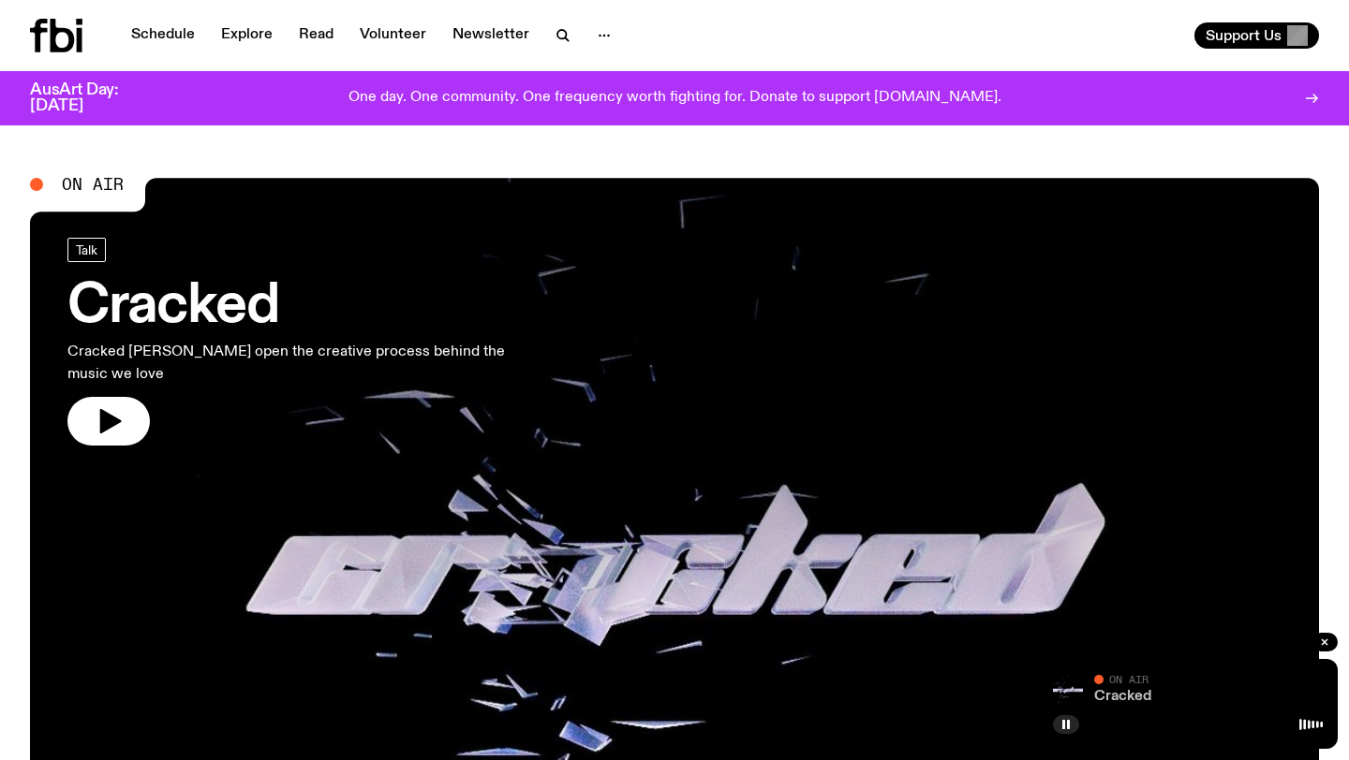
click at [1129, 697] on link "Cracked" at bounding box center [1122, 696] width 57 height 15
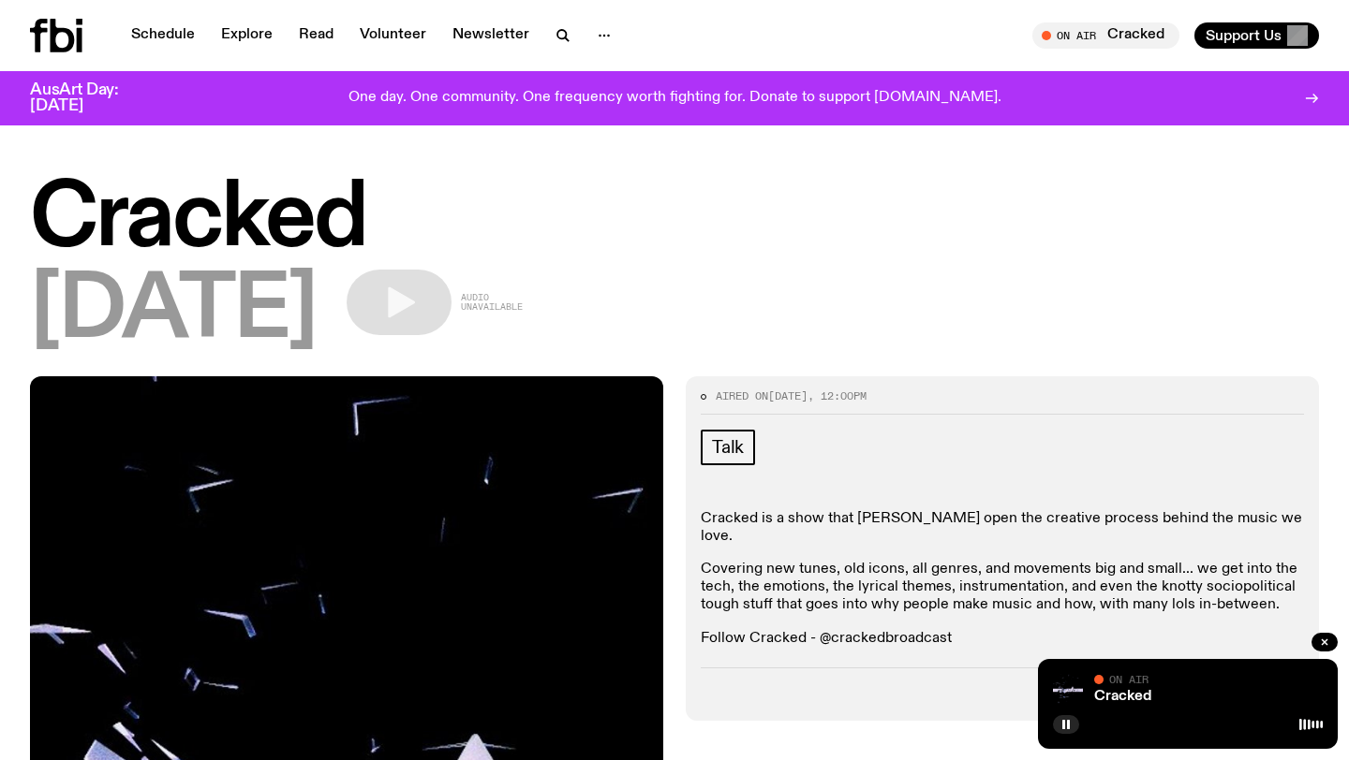
click at [42, 19] on icon at bounding box center [39, 36] width 18 height 34
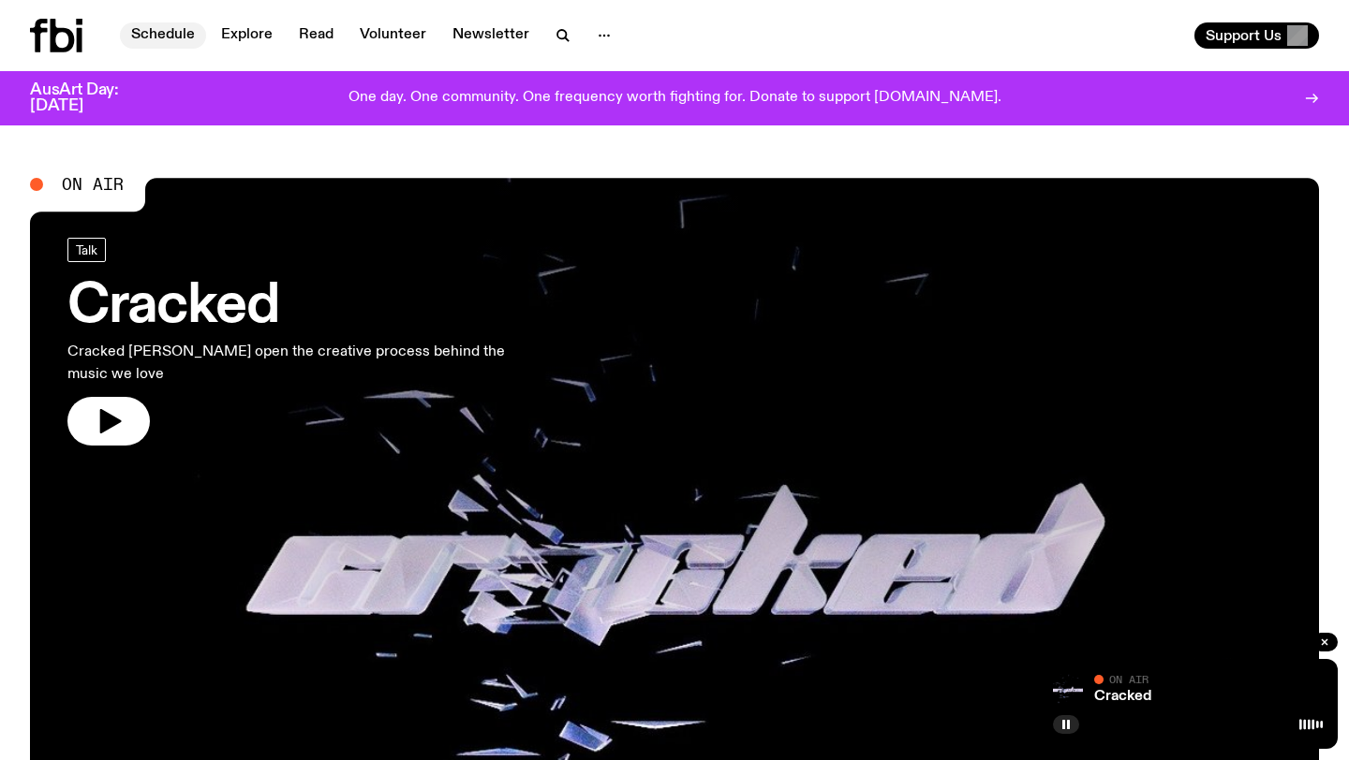
click at [177, 37] on link "Schedule" at bounding box center [163, 35] width 86 height 26
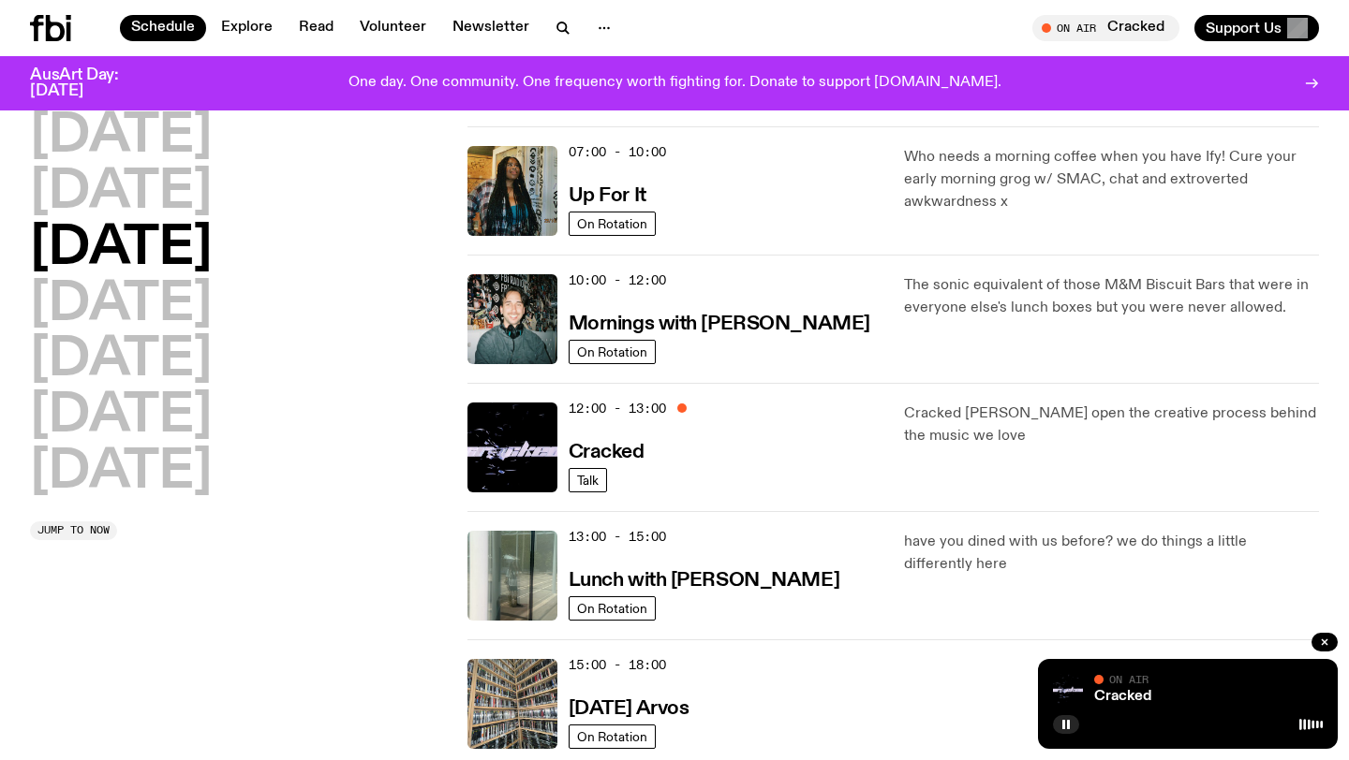
scroll to position [173, 0]
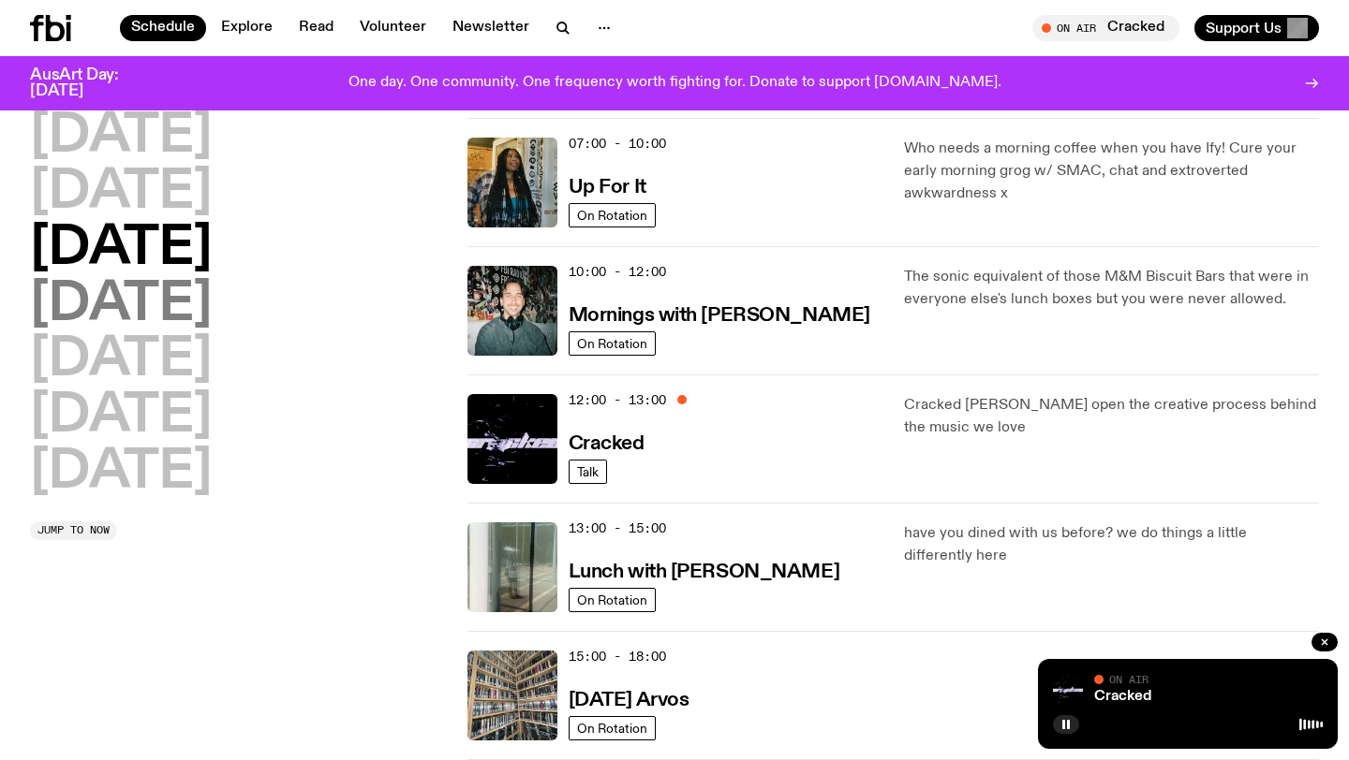
click at [198, 302] on h2 "[DATE]" at bounding box center [121, 305] width 182 height 52
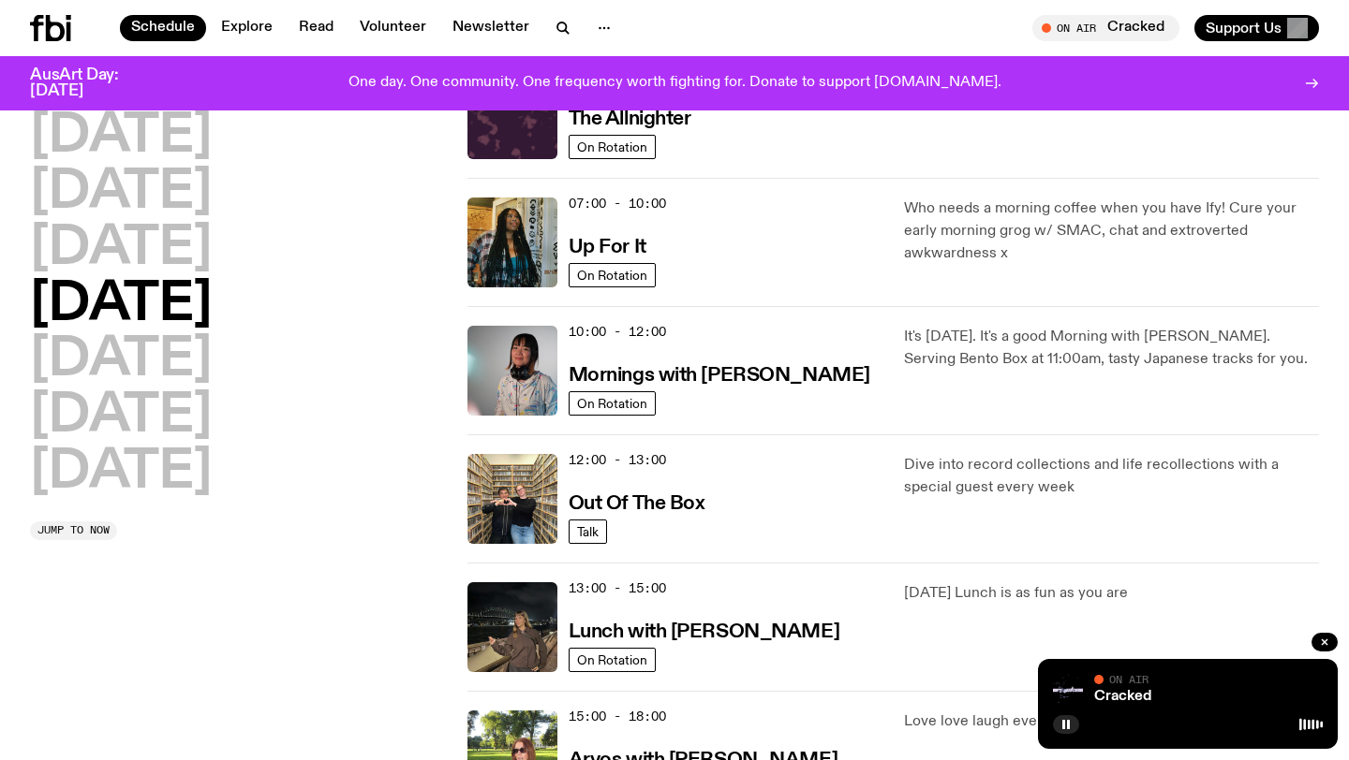
scroll to position [52, 0]
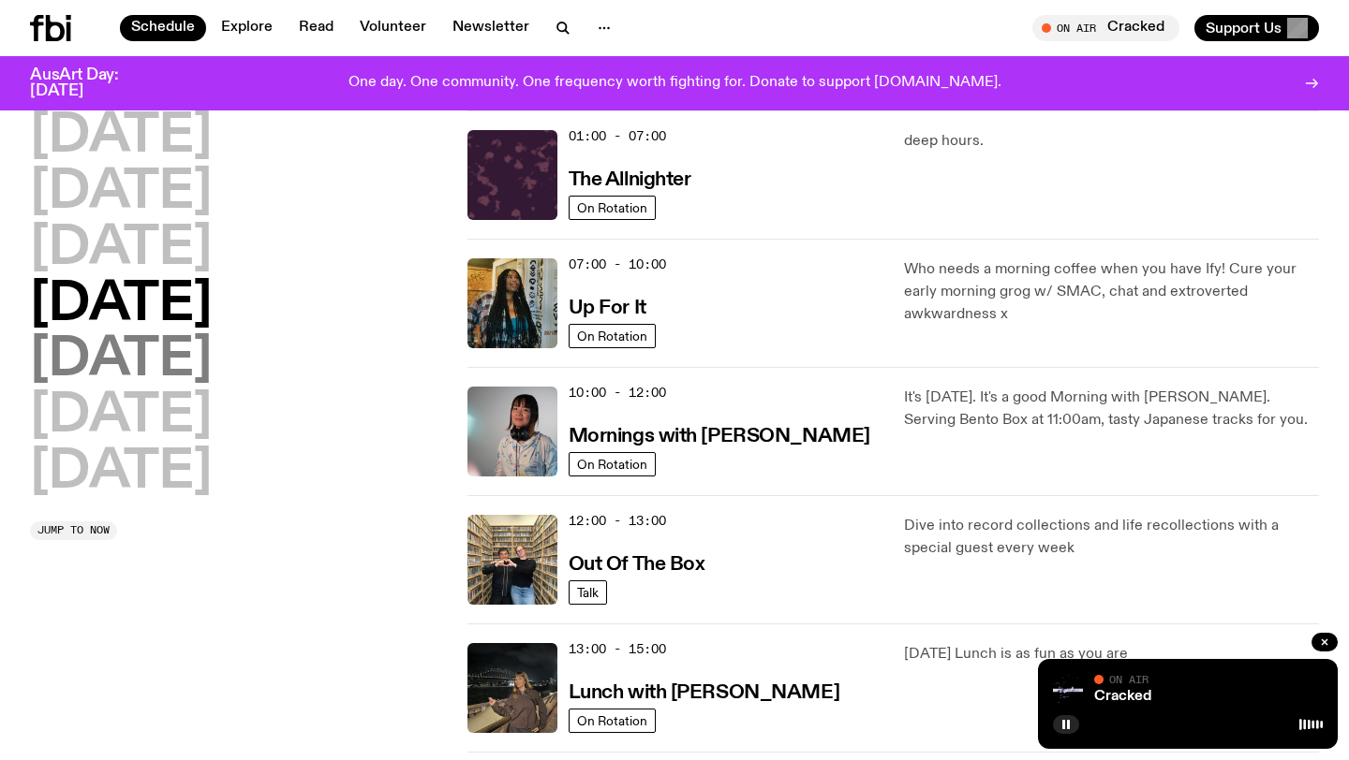
click at [150, 349] on h2 "[DATE]" at bounding box center [121, 360] width 182 height 52
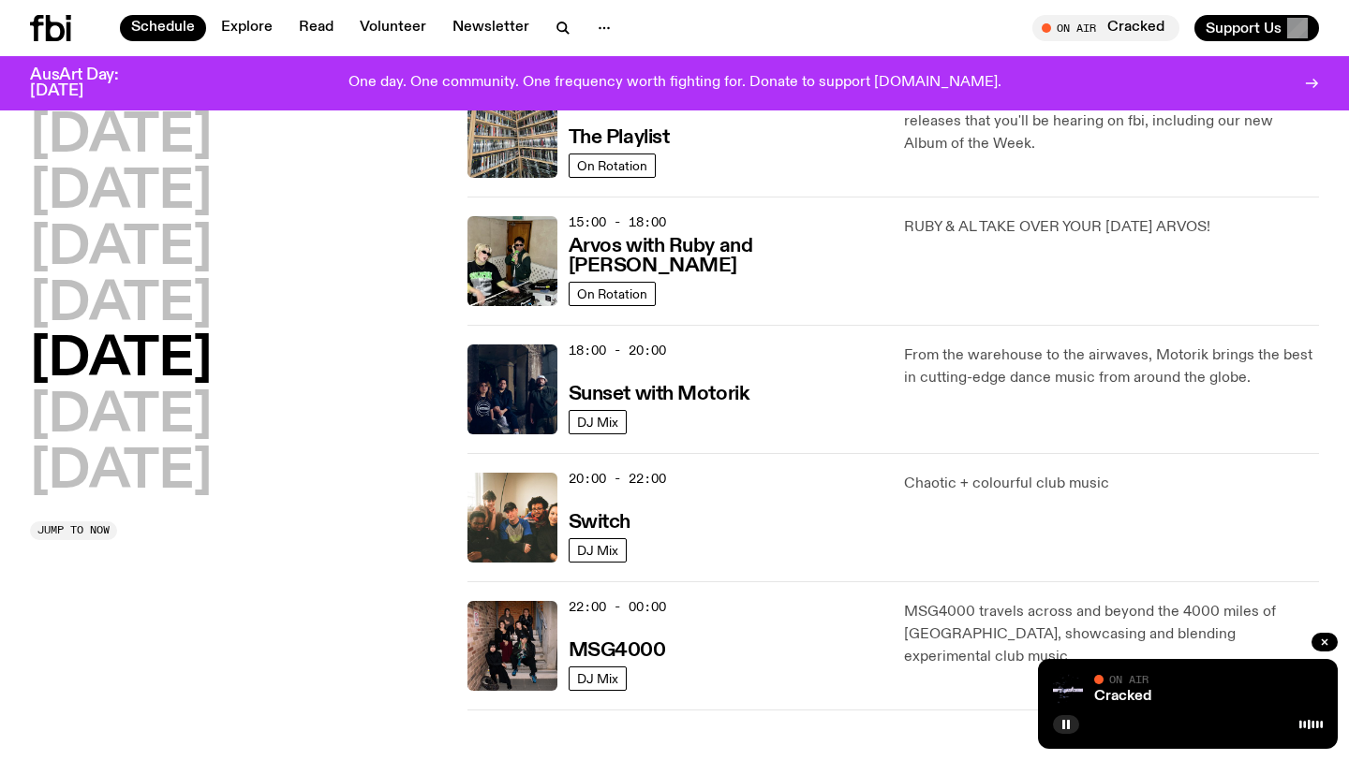
scroll to position [669, 0]
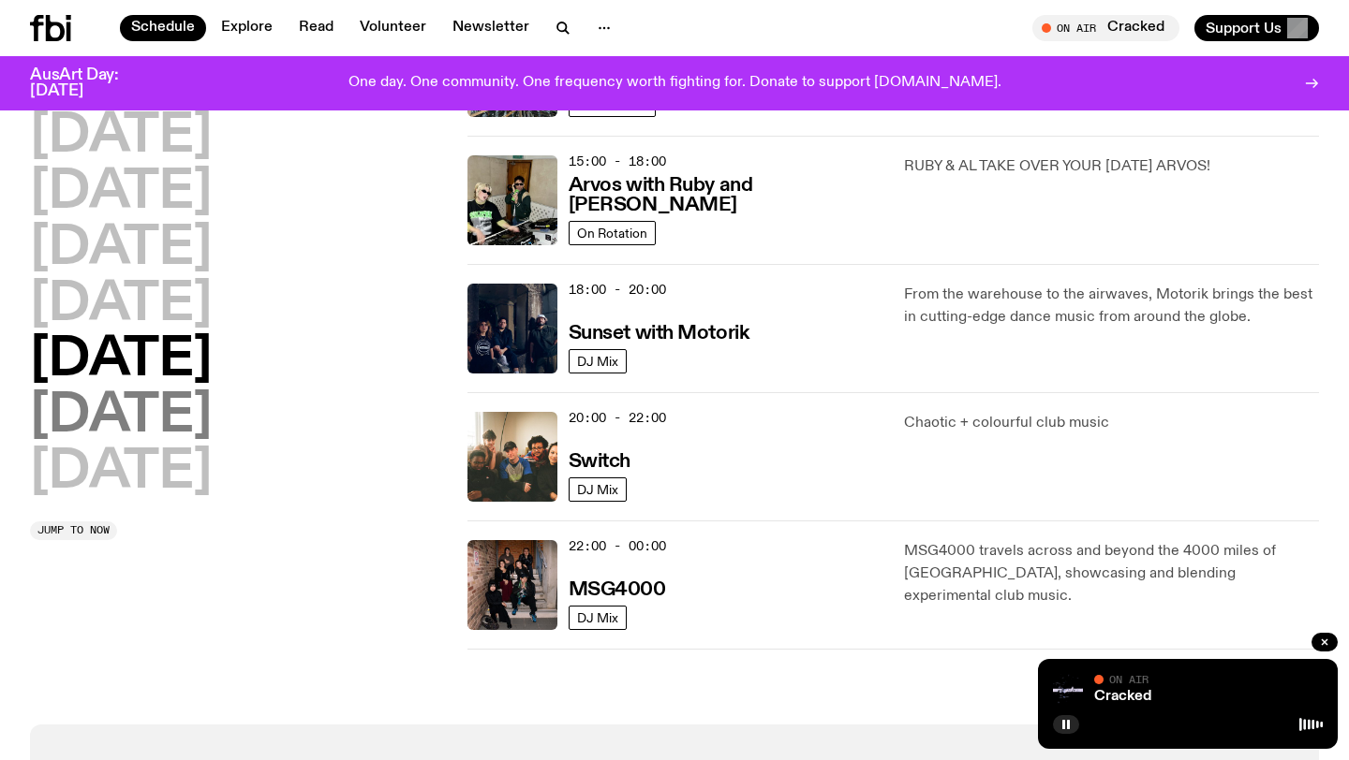
click at [197, 419] on h2 "[DATE]" at bounding box center [121, 417] width 182 height 52
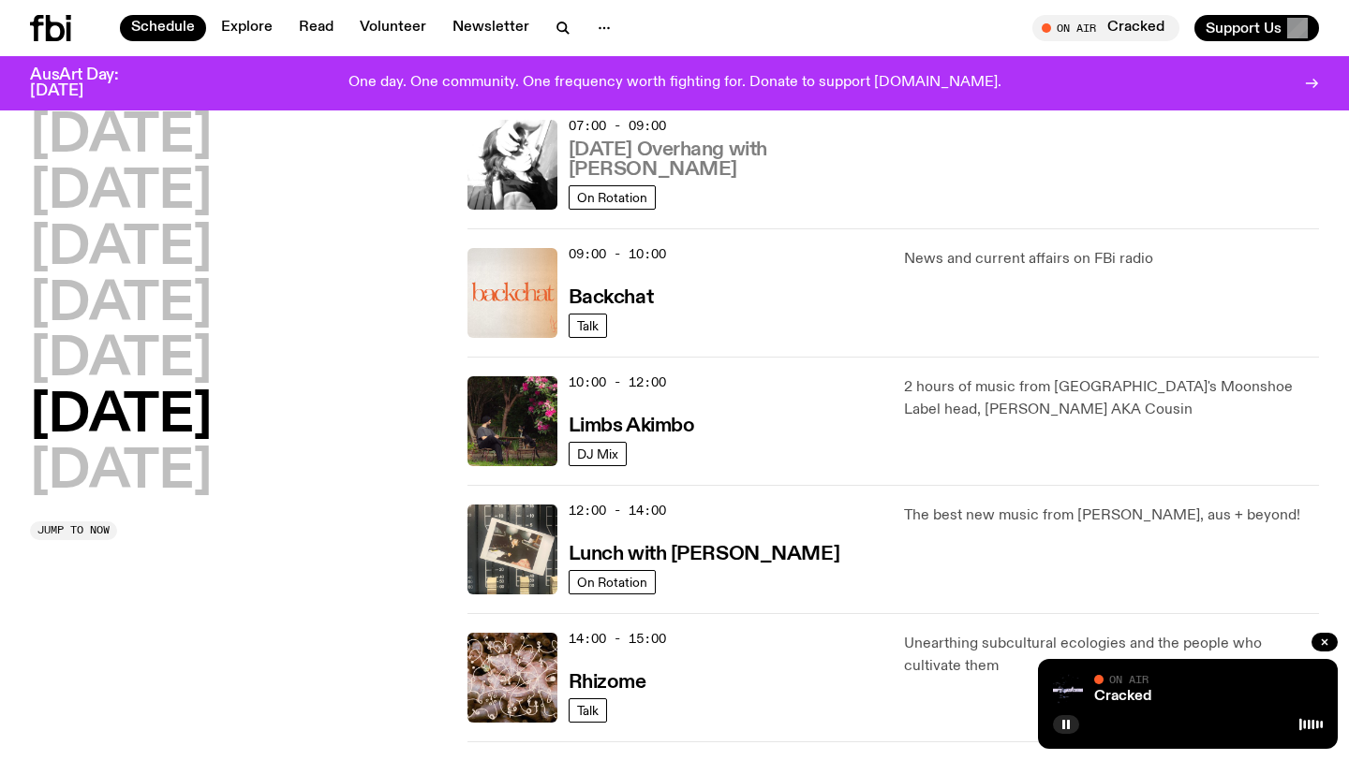
scroll to position [318, 0]
click at [664, 431] on h3 "Limbs Akimbo" at bounding box center [631, 428] width 126 height 20
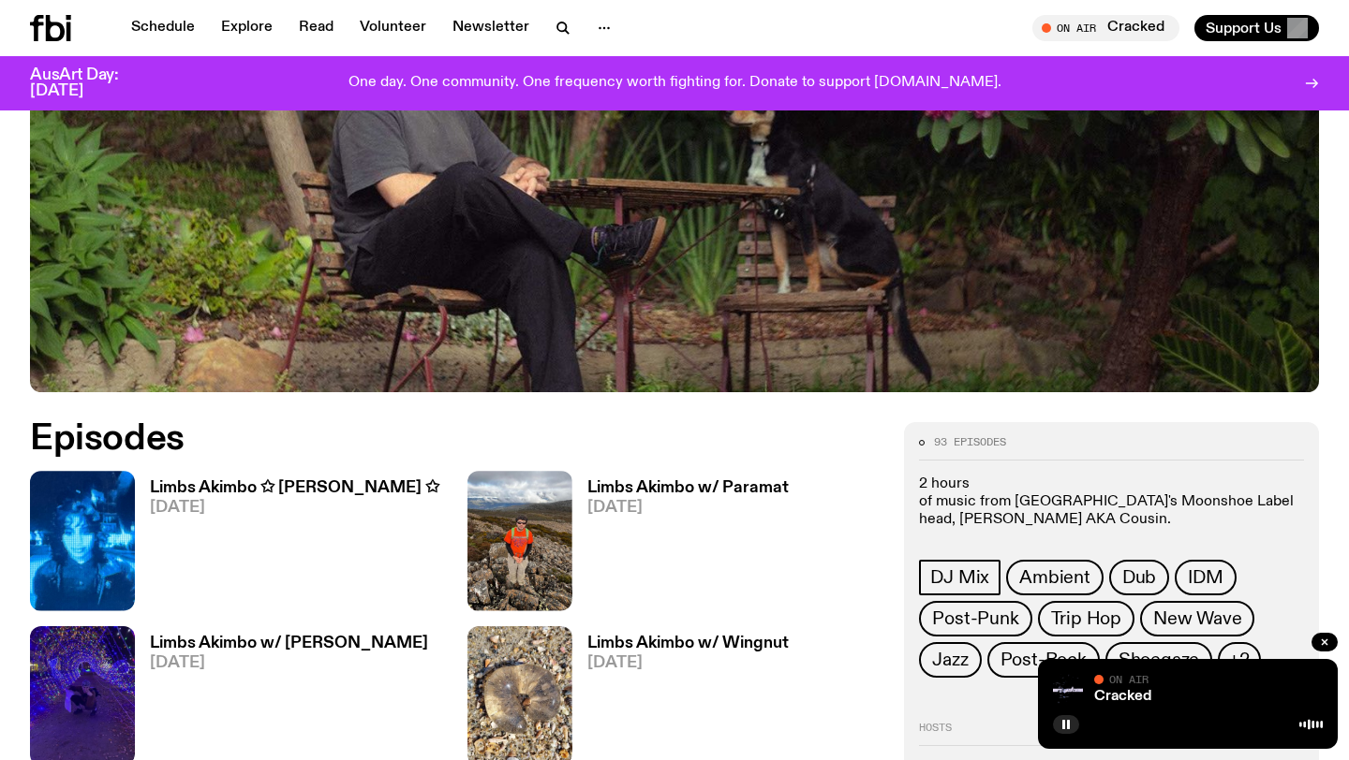
scroll to position [940, 0]
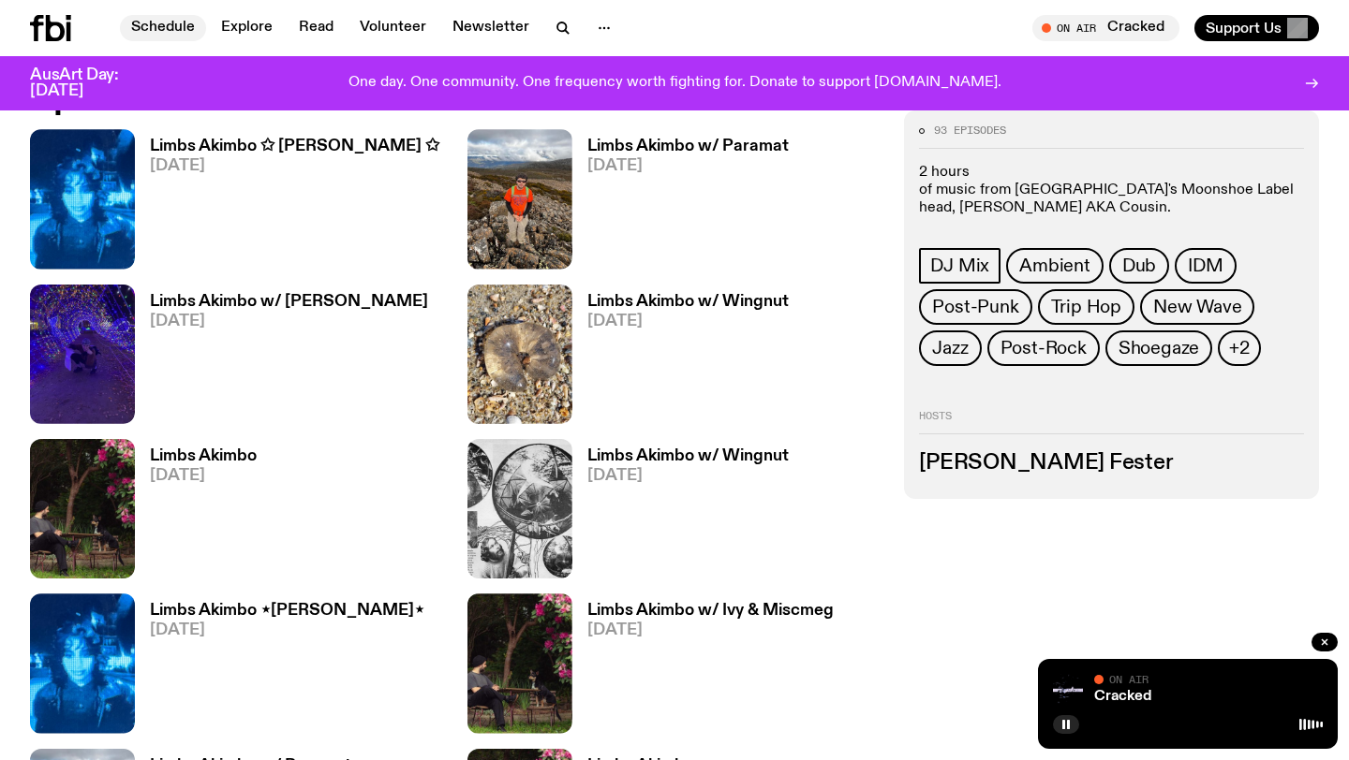
click at [169, 25] on link "Schedule" at bounding box center [163, 28] width 86 height 26
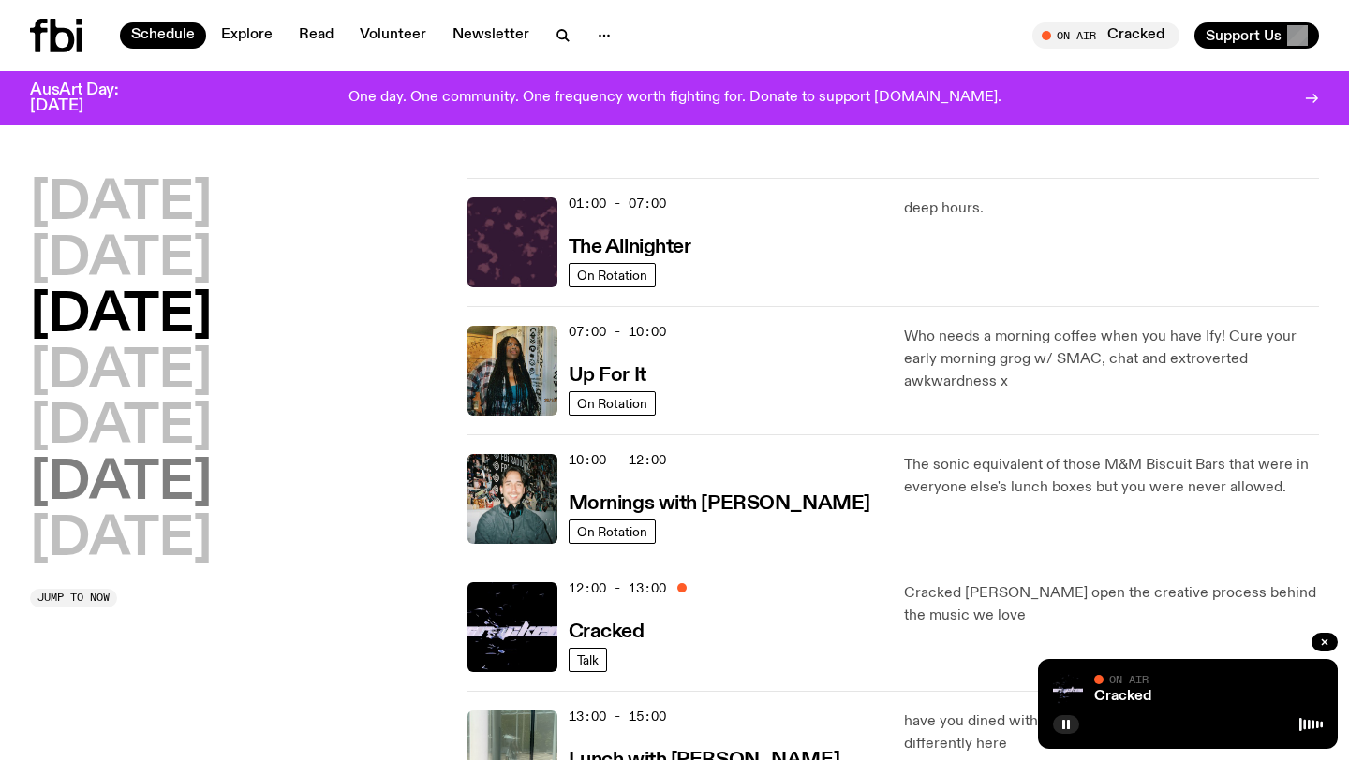
click at [212, 481] on h2 "[DATE]" at bounding box center [121, 484] width 182 height 52
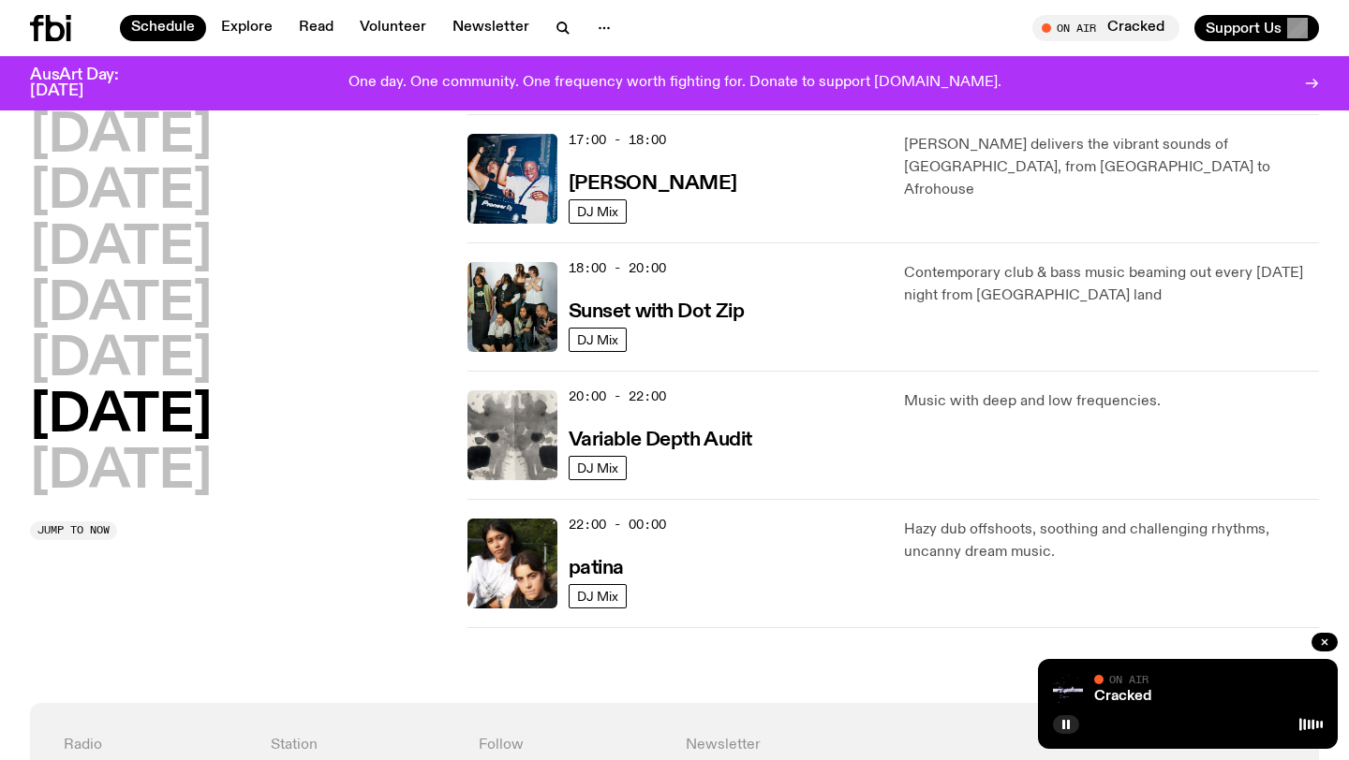
scroll to position [1079, 0]
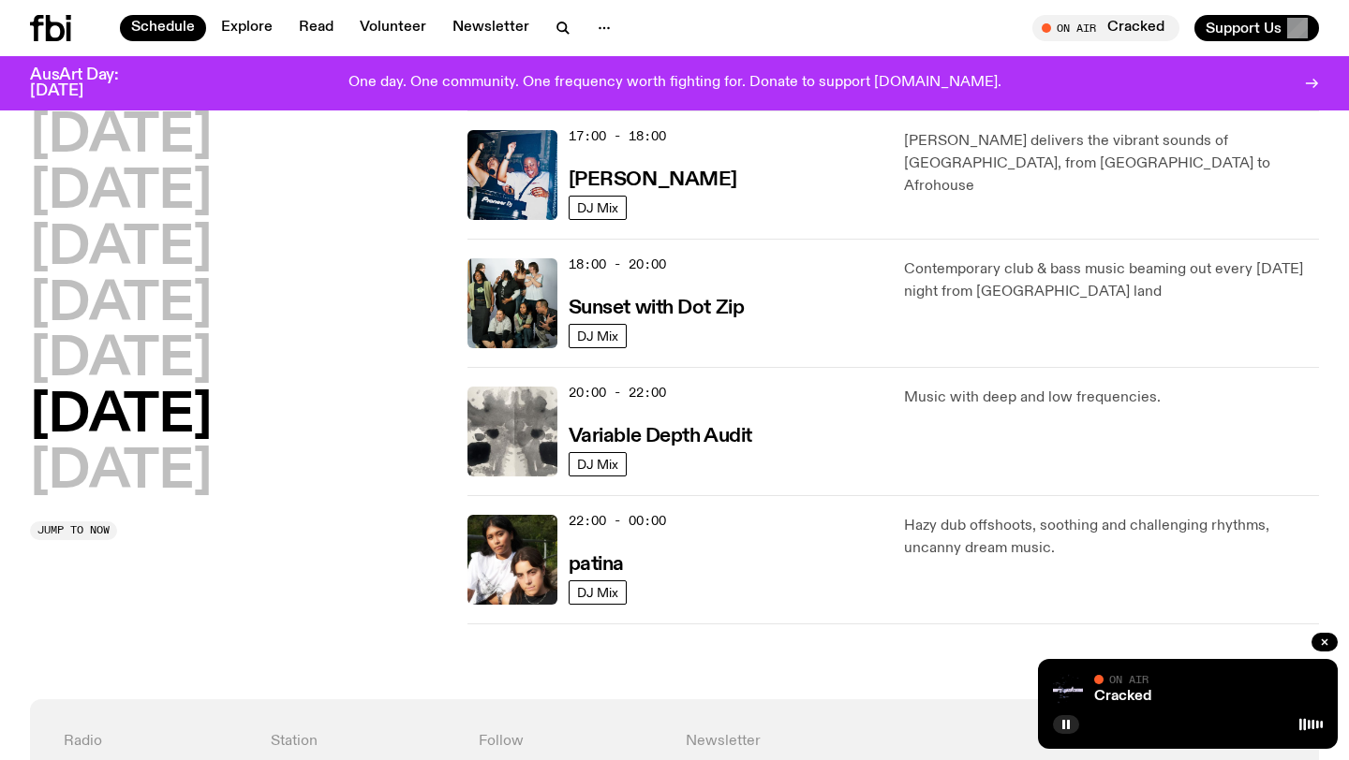
click at [733, 434] on h3 "Variable Depth Audit" at bounding box center [660, 437] width 184 height 20
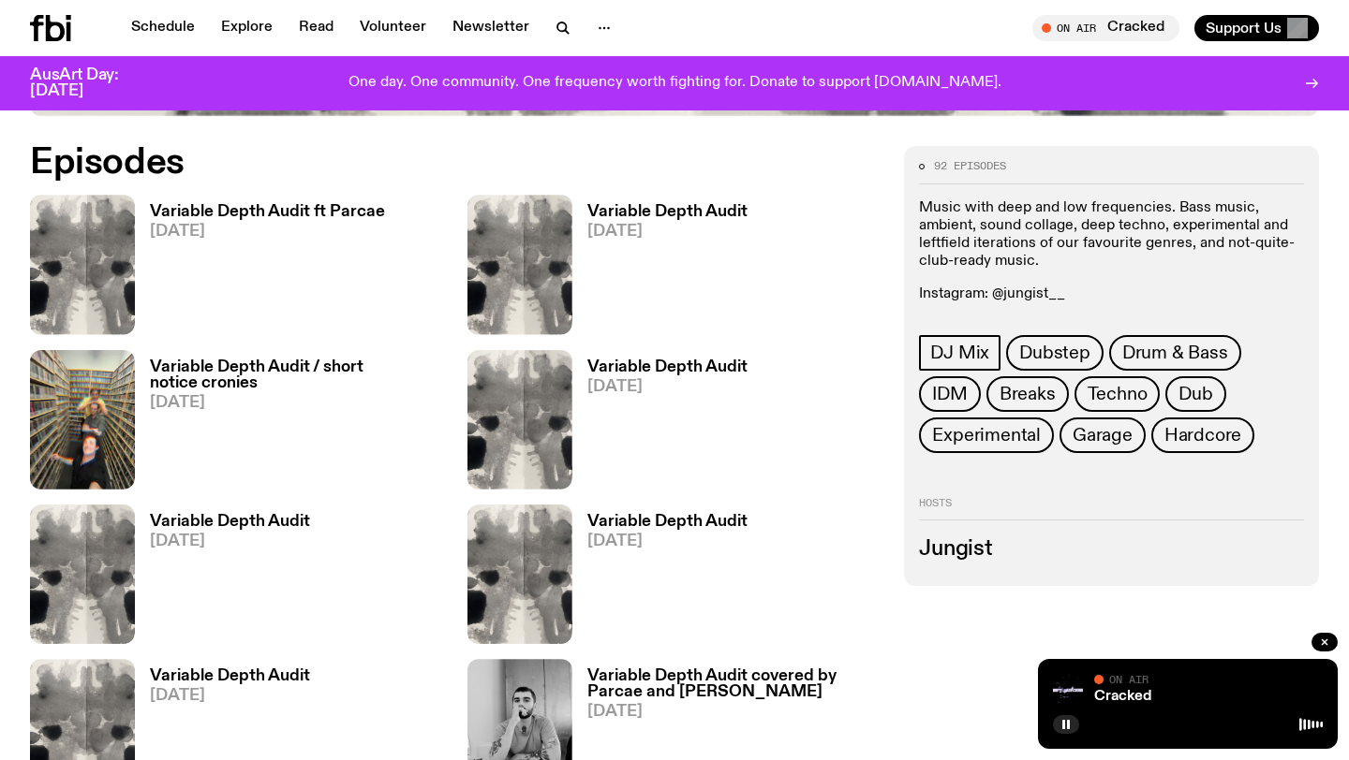
scroll to position [874, 0]
click at [147, 23] on link "Schedule" at bounding box center [163, 28] width 86 height 26
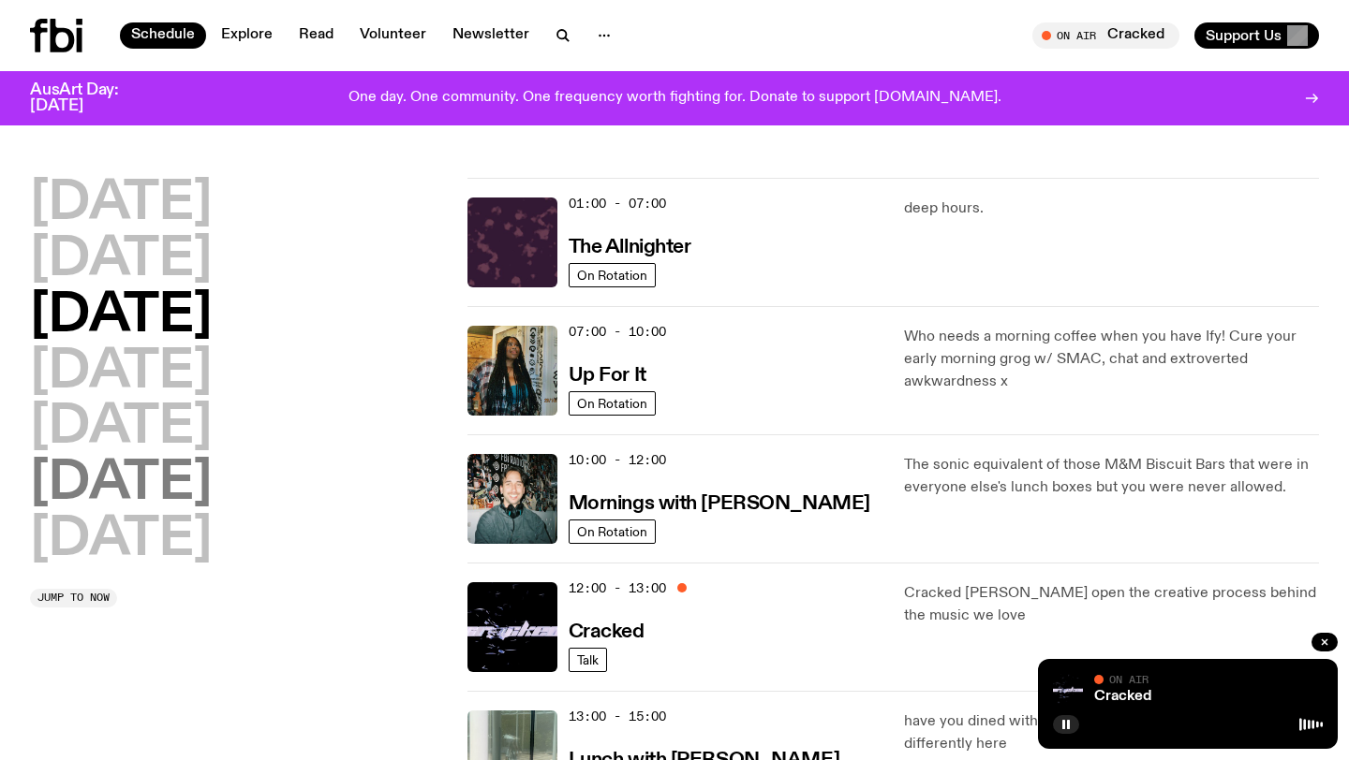
click at [163, 492] on h2 "[DATE]" at bounding box center [121, 484] width 182 height 52
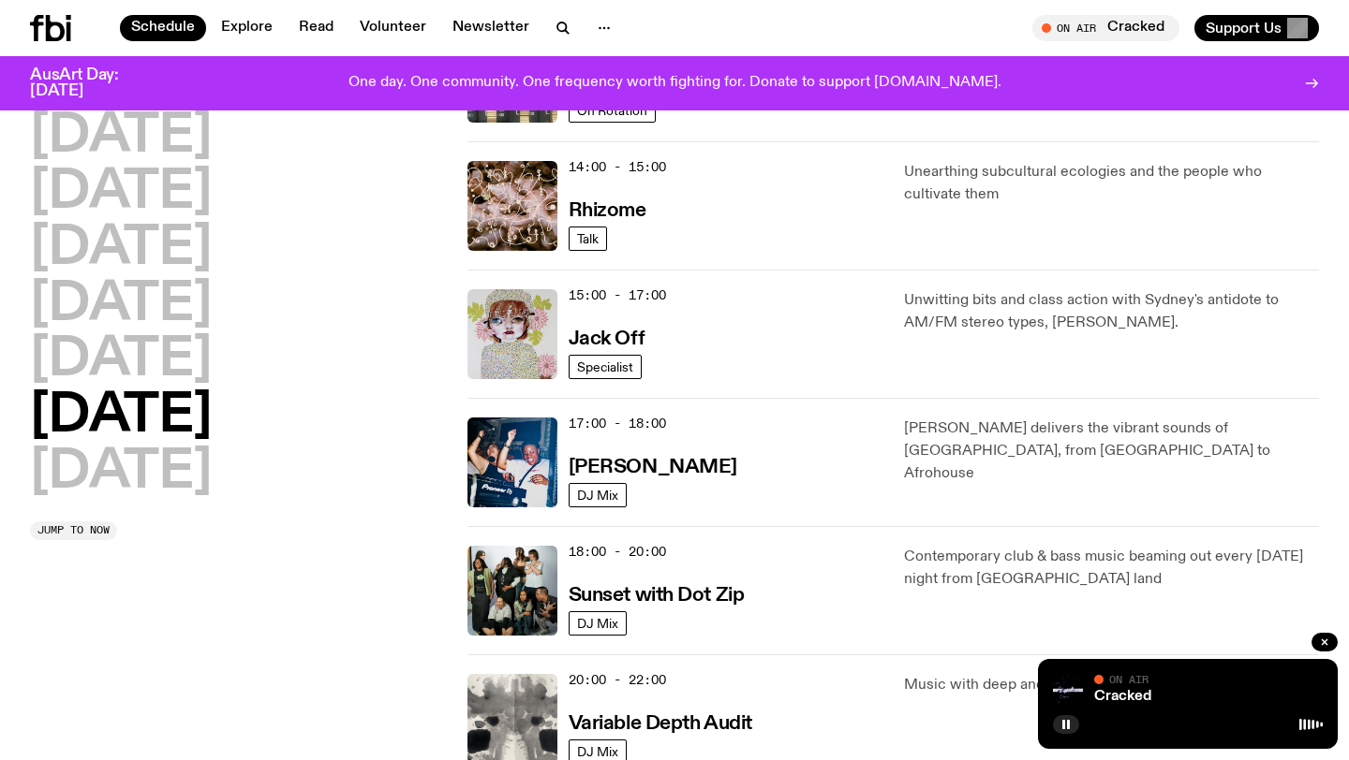
scroll to position [1192, 0]
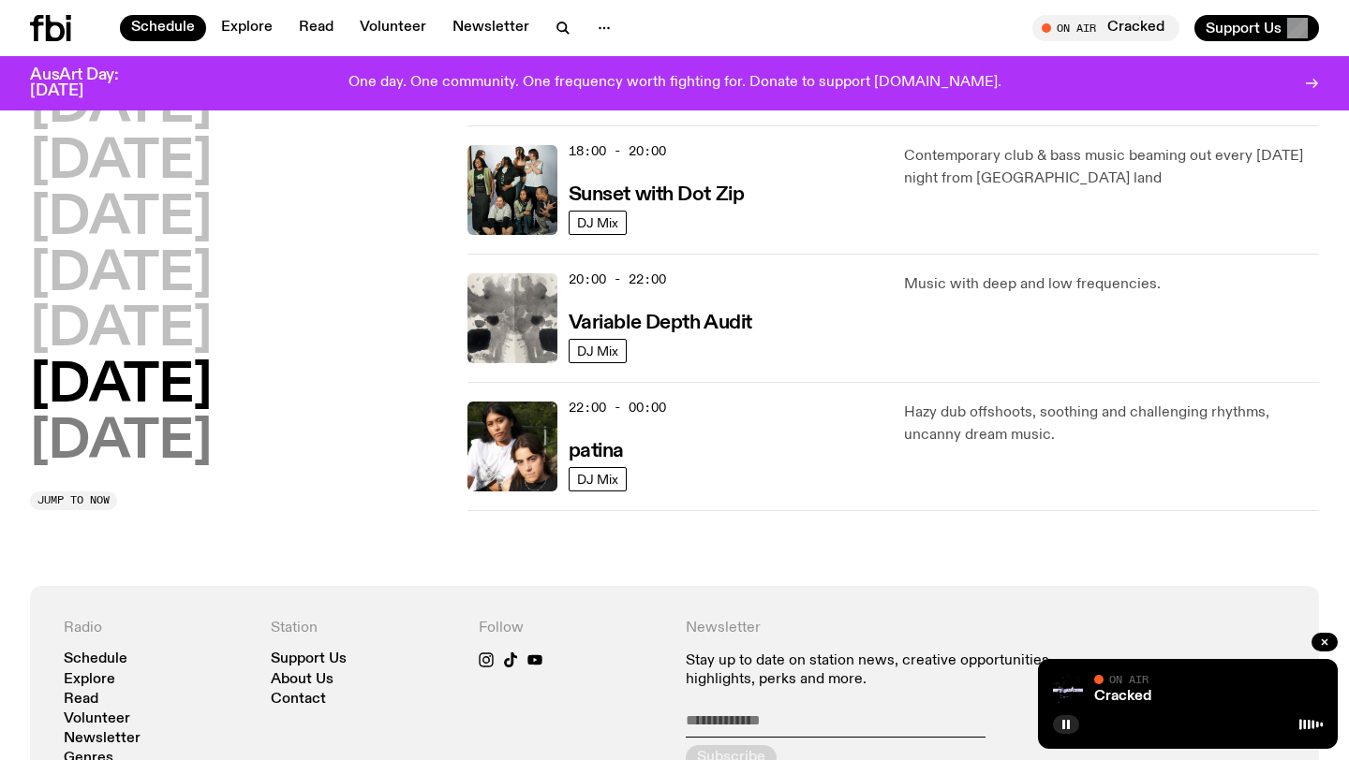
click at [118, 452] on h2 "[DATE]" at bounding box center [121, 443] width 182 height 52
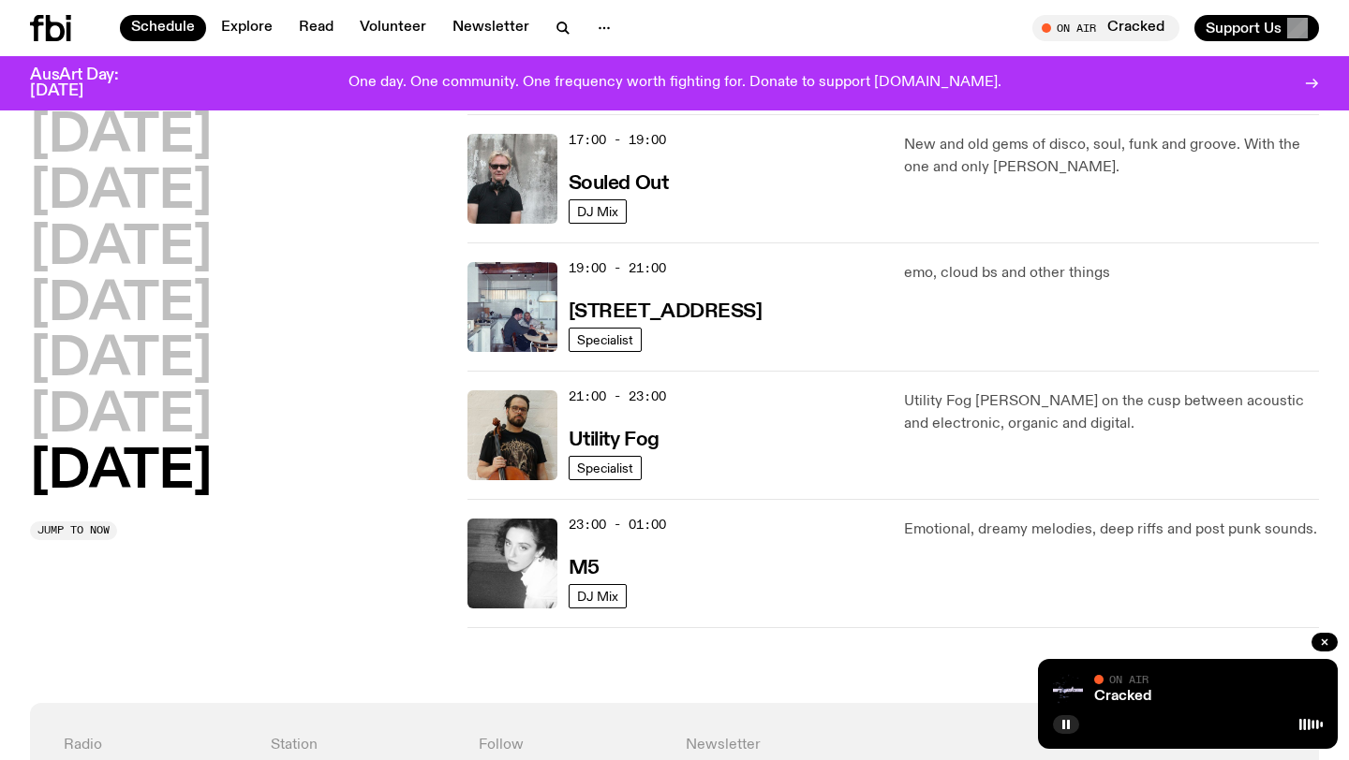
scroll to position [1266, 0]
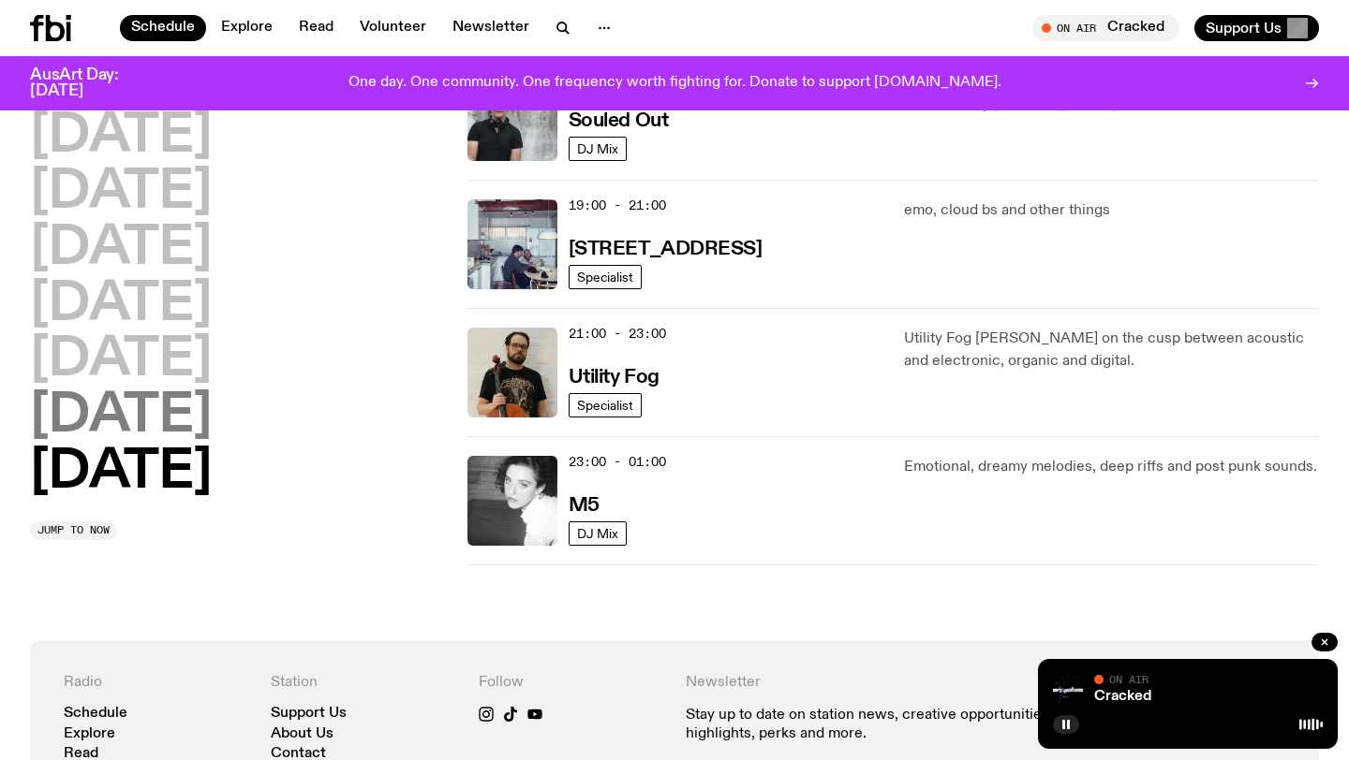
click at [212, 408] on h2 "[DATE]" at bounding box center [121, 417] width 182 height 52
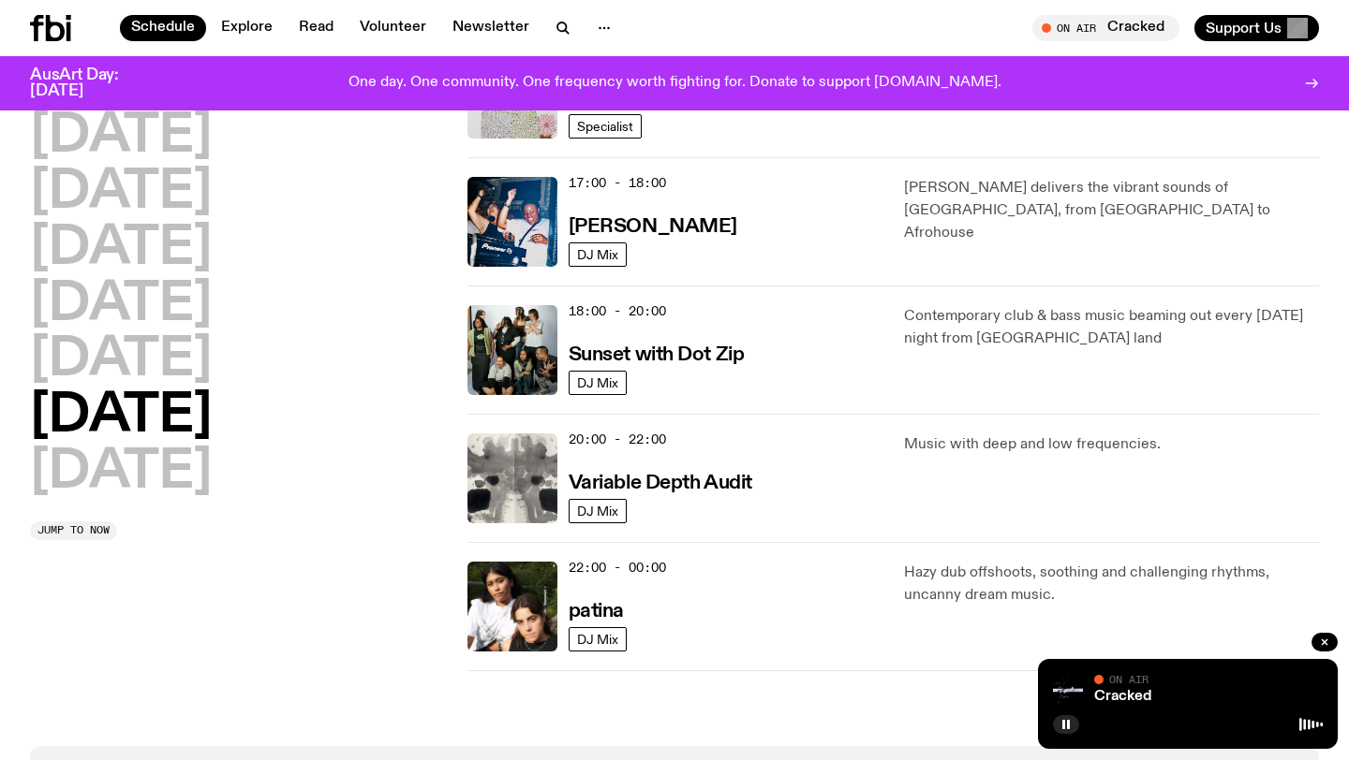
scroll to position [1094, 0]
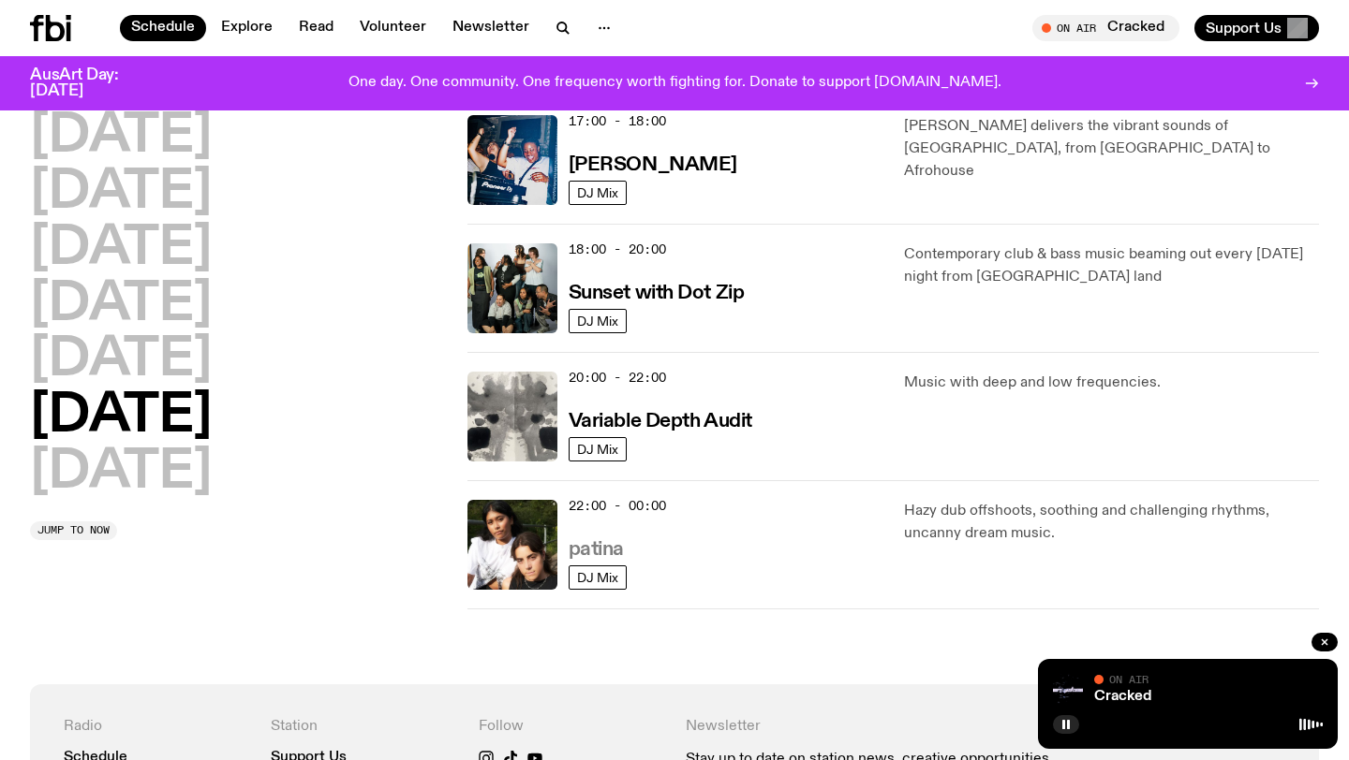
click at [598, 549] on h3 "patina" at bounding box center [595, 550] width 55 height 20
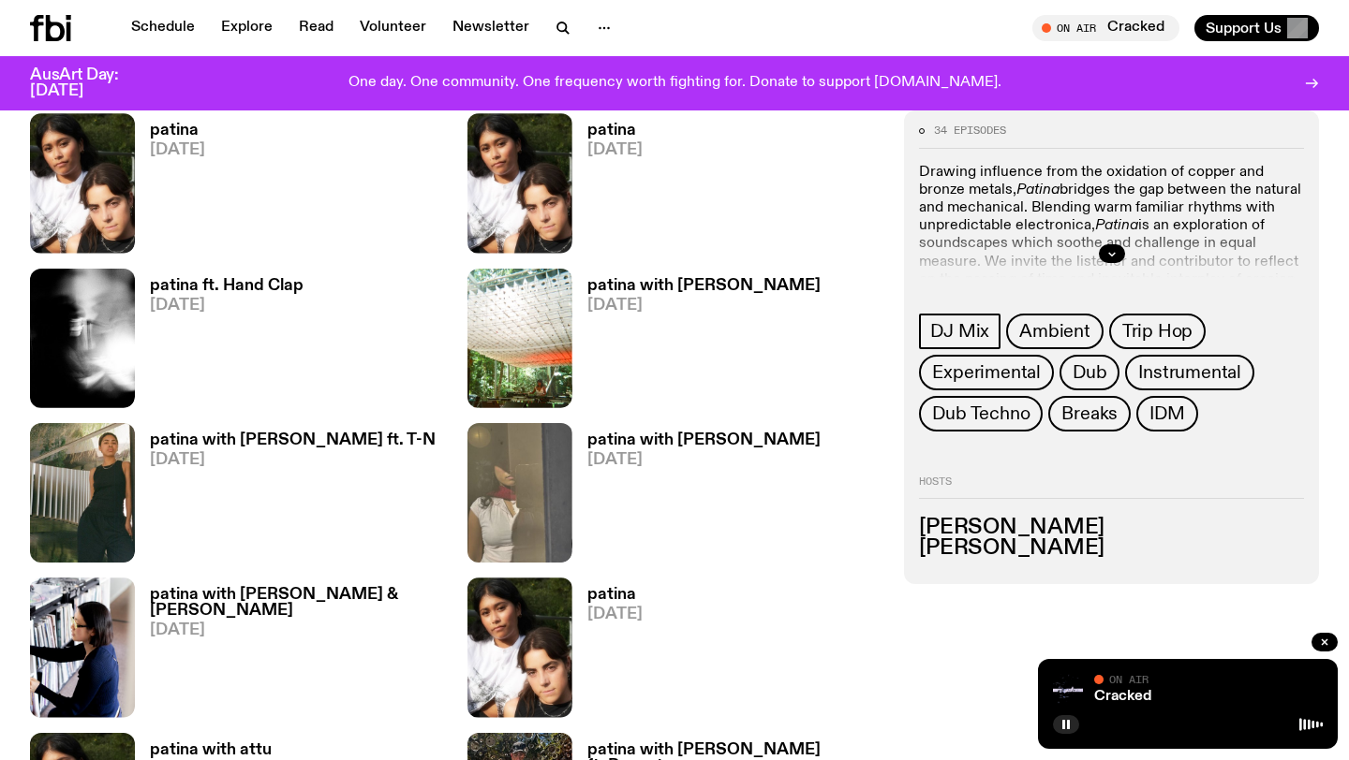
scroll to position [955, 0]
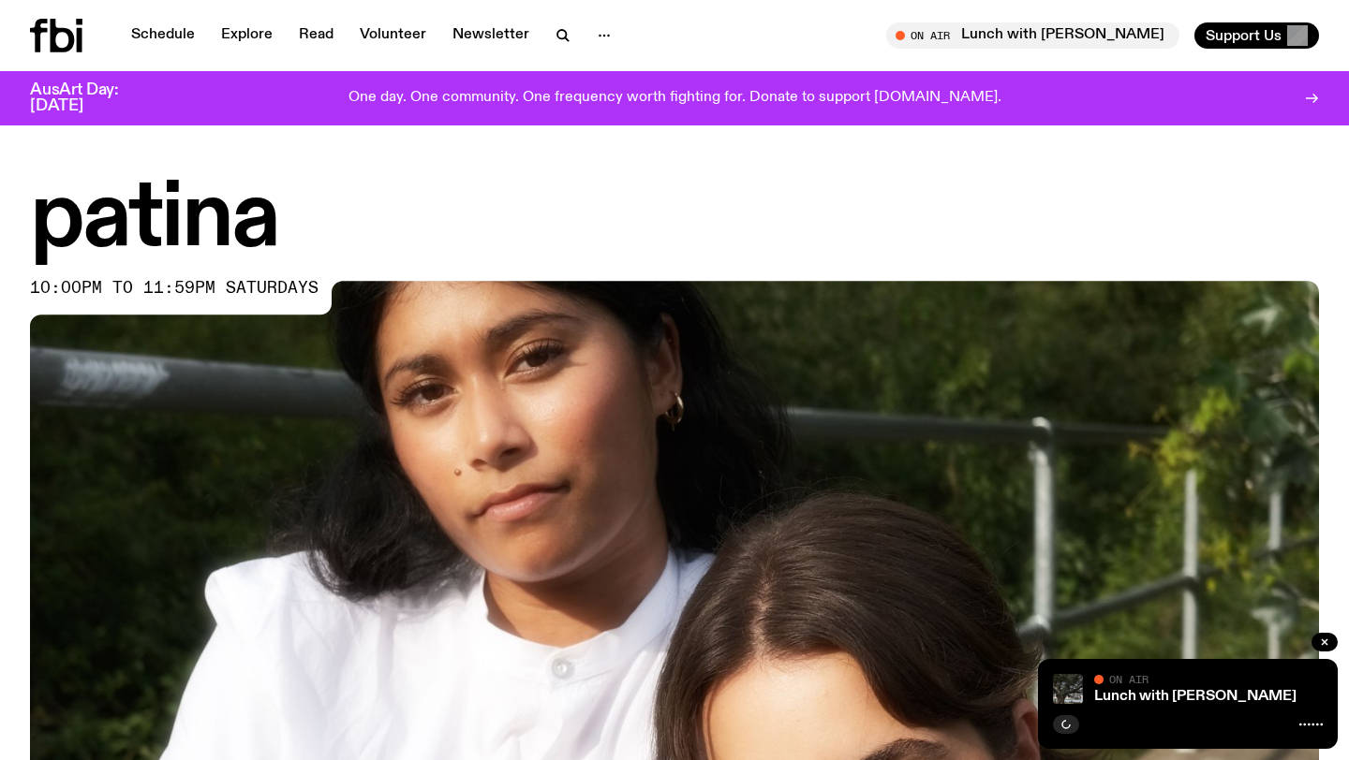
click at [77, 34] on icon at bounding box center [80, 40] width 6 height 24
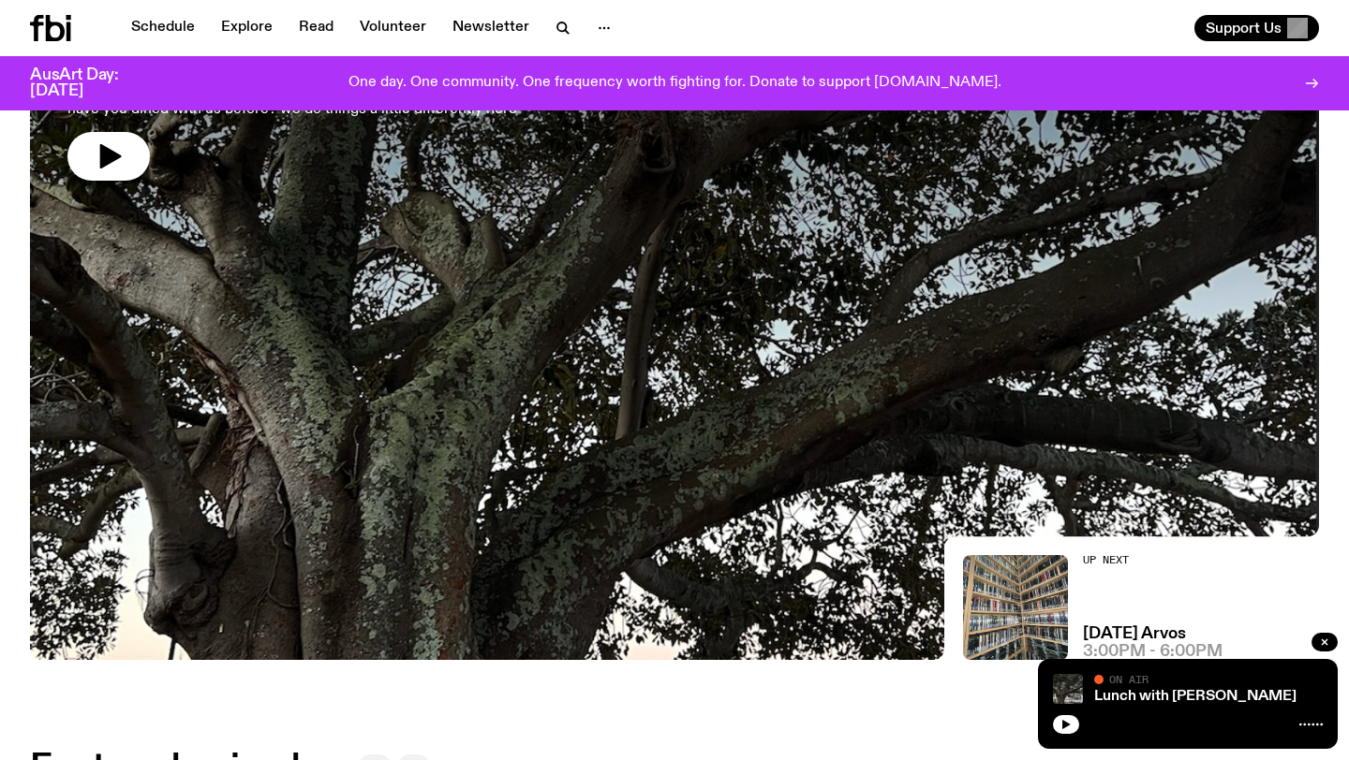
scroll to position [240, 0]
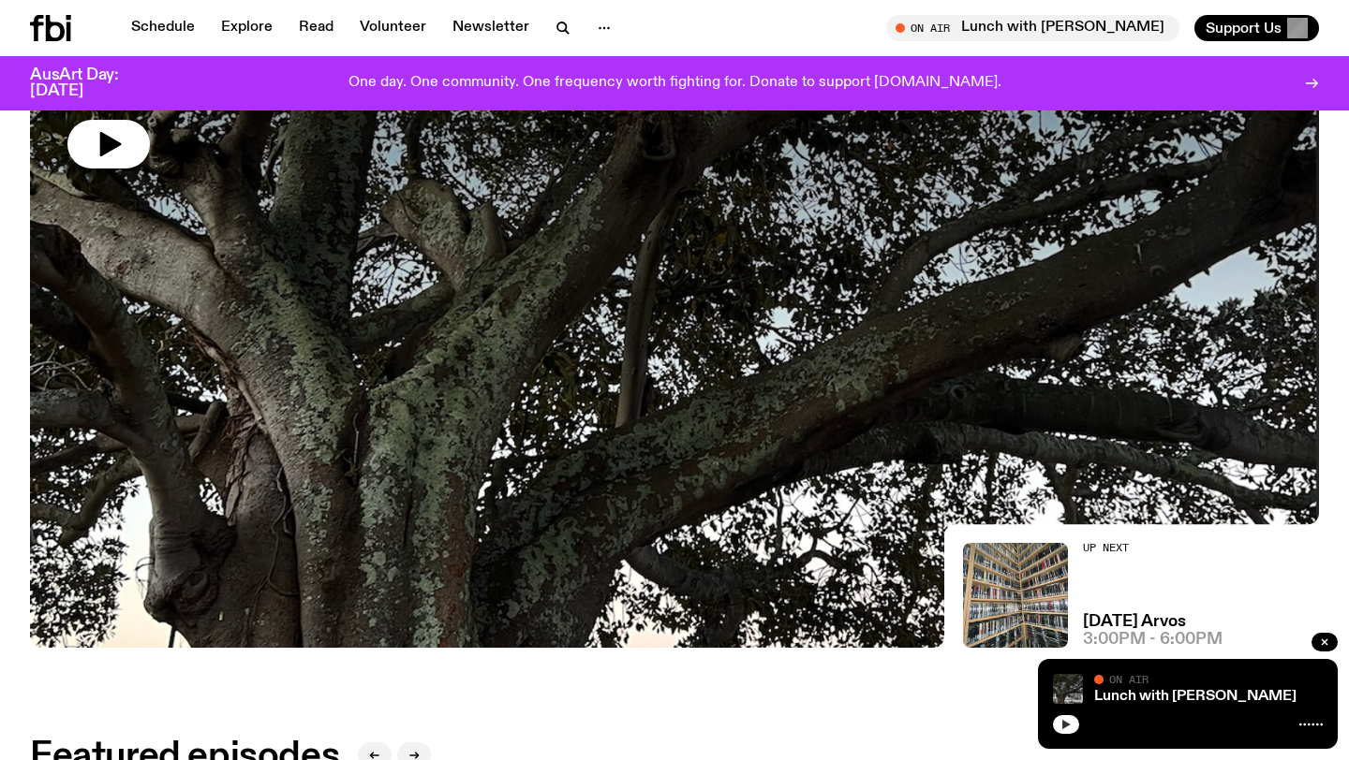
click at [1057, 726] on button "button" at bounding box center [1066, 725] width 26 height 19
